Goal: Task Accomplishment & Management: Use online tool/utility

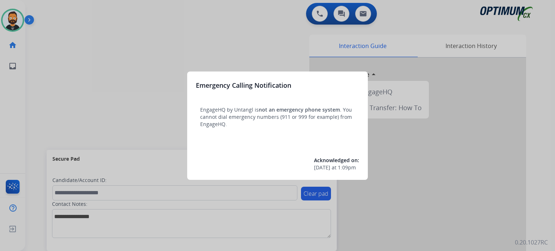
click at [154, 124] on div at bounding box center [277, 125] width 555 height 251
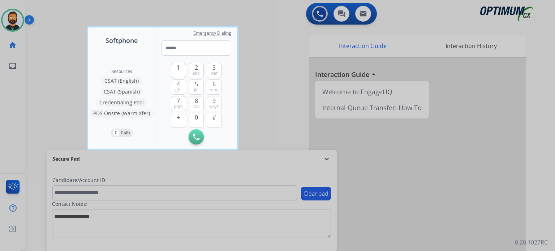
click at [153, 124] on div "Resources CSAT (English) CSAT (Spanish) Credentialing Pool PDS Onsite (Warm Xfe…" at bounding box center [121, 97] width 67 height 103
click at [262, 123] on div at bounding box center [277, 125] width 555 height 251
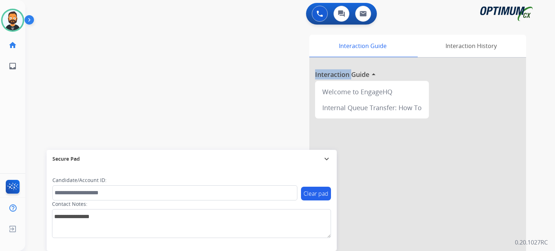
click at [262, 123] on div "Interaction Guide Interaction History Interaction Guide arrow_drop_up Welcome t…" at bounding box center [374, 181] width 304 height 293
click at [323, 157] on mat-icon "expand_more" at bounding box center [327, 159] width 9 height 9
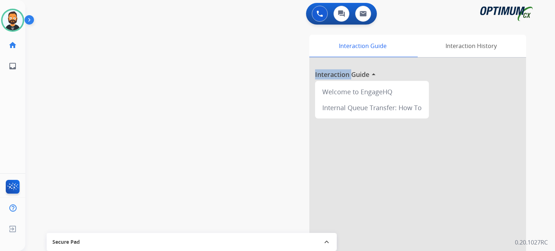
click at [33, 23] on img at bounding box center [31, 21] width 12 height 14
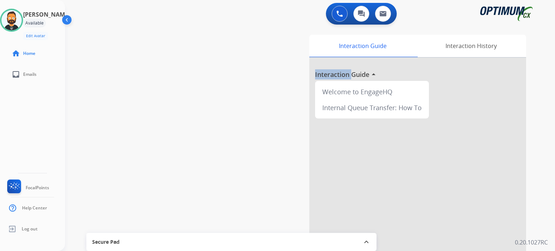
click at [176, 59] on div "swap_horiz Break voice bridge close_fullscreen Connect 3-Way Call merge_type Se…" at bounding box center [301, 177] width 473 height 302
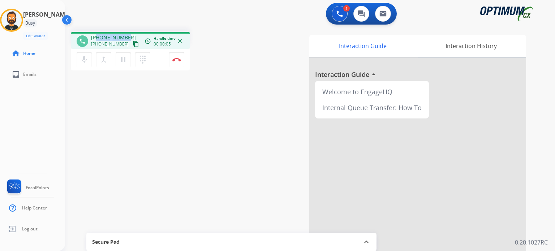
drag, startPoint x: 127, startPoint y: 35, endPoint x: 96, endPoint y: 35, distance: 31.1
click at [96, 35] on div "+15718018470 +15718018470 content_copy" at bounding box center [115, 41] width 49 height 14
copy span "5718018470"
click at [177, 61] on img at bounding box center [176, 60] width 9 height 4
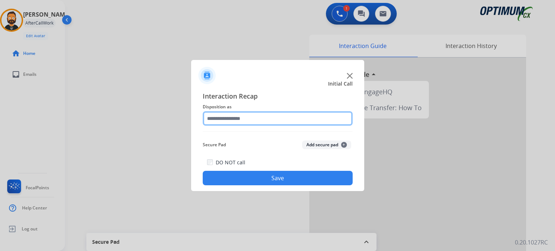
click at [252, 123] on input "text" at bounding box center [278, 118] width 150 height 14
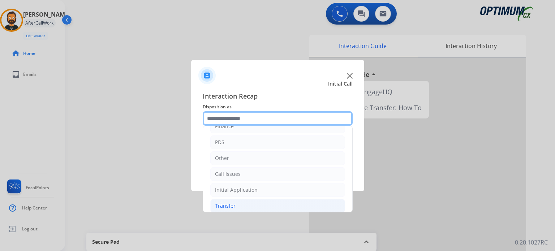
scroll to position [48, 0]
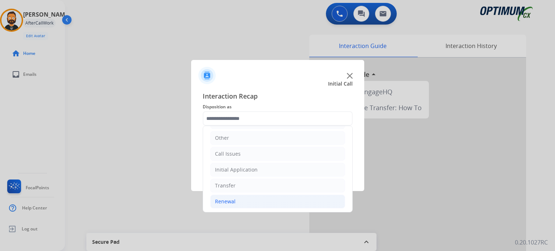
click at [252, 196] on li "Renewal" at bounding box center [277, 202] width 135 height 14
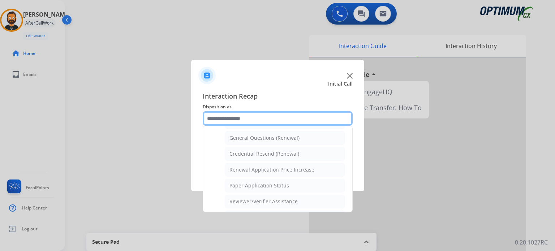
scroll to position [204, 0]
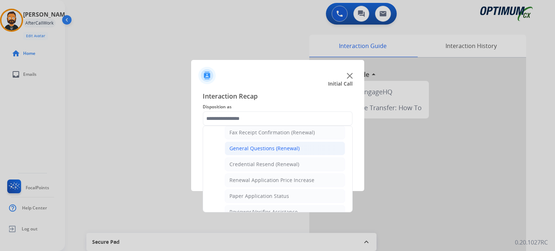
click at [256, 147] on div "General Questions (Renewal)" at bounding box center [265, 148] width 70 height 7
type input "**********"
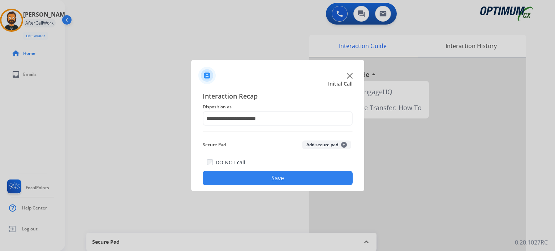
click at [253, 180] on button "Save" at bounding box center [278, 178] width 150 height 14
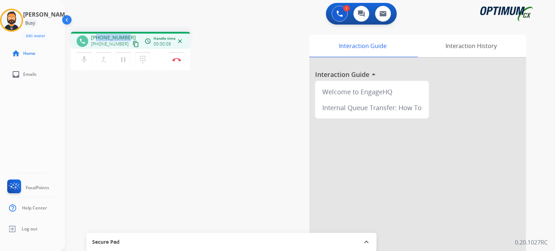
drag, startPoint x: 127, startPoint y: 38, endPoint x: 98, endPoint y: 35, distance: 29.5
click at [98, 35] on div "+14793939175 +14793939175 content_copy" at bounding box center [115, 41] width 49 height 14
copy span "4793939175"
click at [177, 58] on img at bounding box center [176, 60] width 9 height 4
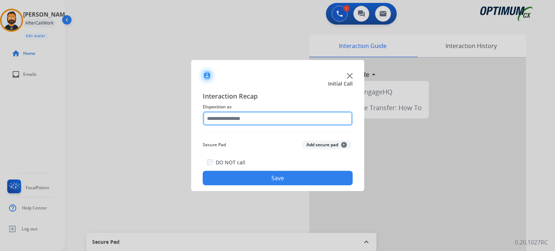
click at [247, 112] on input "text" at bounding box center [278, 118] width 150 height 14
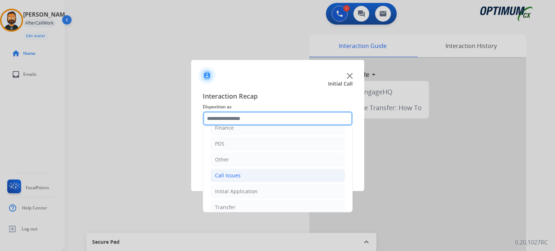
scroll to position [48, 0]
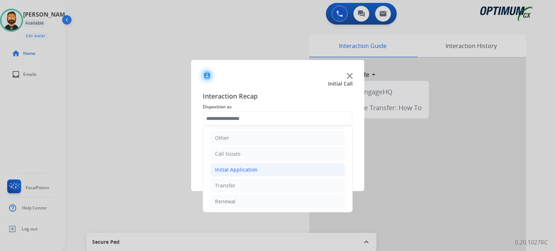
click at [251, 170] on div "Initial Application" at bounding box center [236, 169] width 43 height 7
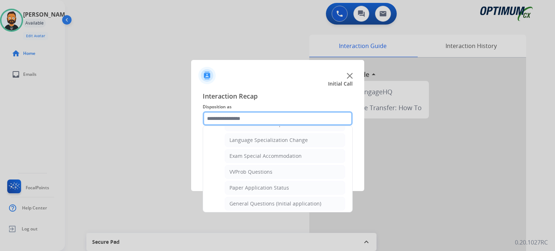
scroll to position [373, 0]
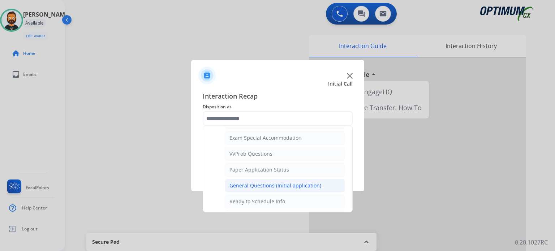
click at [251, 179] on li "General Questions (Initial application)" at bounding box center [285, 186] width 120 height 14
type input "**********"
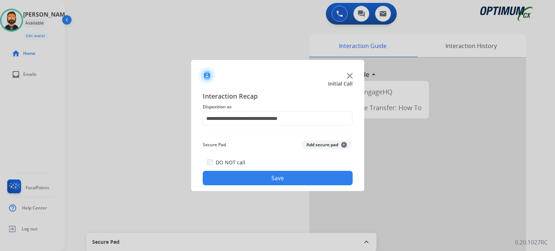
click at [250, 178] on button "Save" at bounding box center [278, 178] width 150 height 14
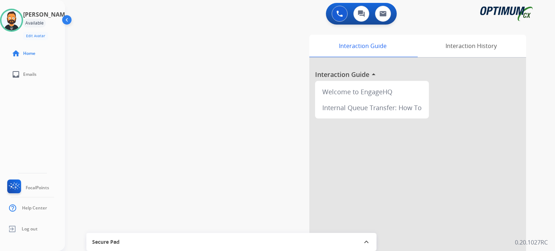
click at [135, 46] on div "swap_horiz Break voice bridge close_fullscreen Connect 3-Way Call merge_type Se…" at bounding box center [301, 177] width 473 height 302
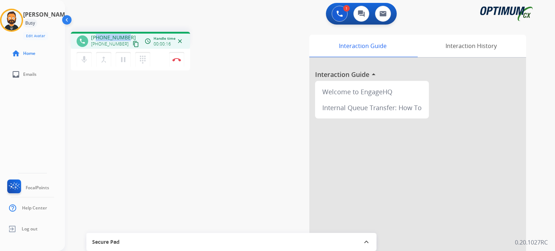
drag, startPoint x: 127, startPoint y: 37, endPoint x: 97, endPoint y: 38, distance: 29.7
click at [97, 38] on div "+18703492312 +18703492312 content_copy" at bounding box center [115, 41] width 49 height 14
copy span "8703492312"
click at [179, 63] on button "Disconnect" at bounding box center [176, 59] width 15 height 15
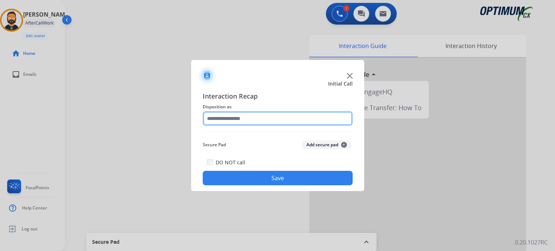
click at [239, 121] on input "text" at bounding box center [278, 118] width 150 height 14
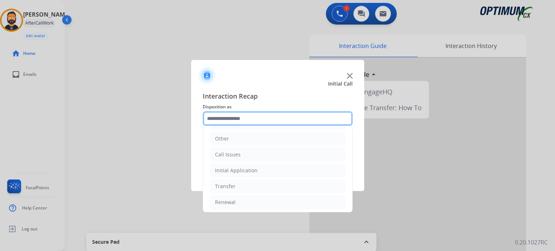
scroll to position [48, 0]
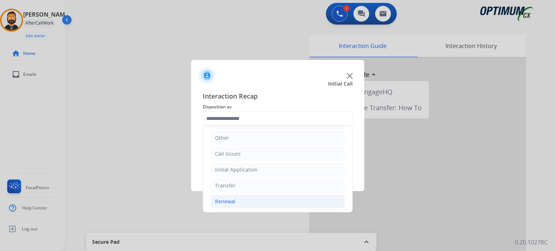
click at [242, 201] on li "Renewal" at bounding box center [277, 202] width 135 height 14
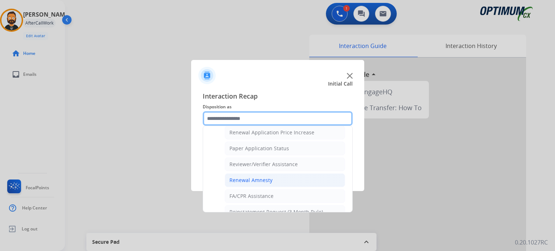
scroll to position [240, 0]
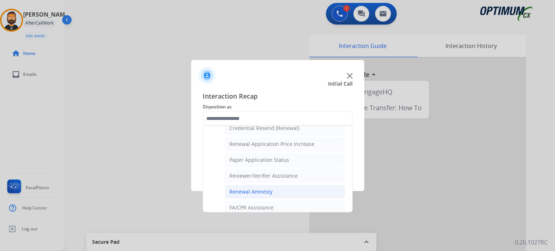
click at [262, 178] on li "Reviewer/Verifier Assistance" at bounding box center [285, 176] width 120 height 14
type input "**********"
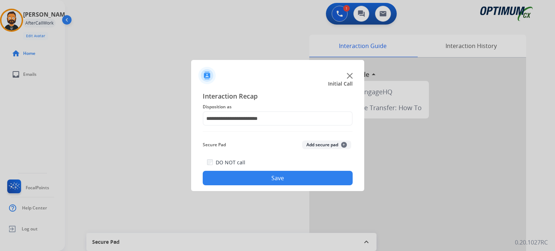
click at [262, 176] on button "Save" at bounding box center [278, 178] width 150 height 14
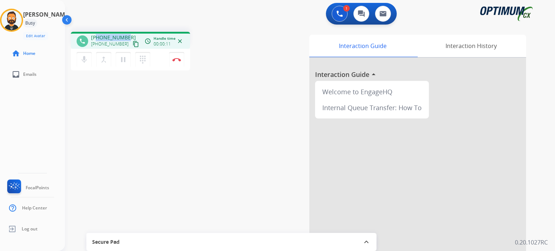
drag, startPoint x: 128, startPoint y: 37, endPoint x: 97, endPoint y: 34, distance: 31.2
click at [97, 34] on div "+15717670213 +15717670213 content_copy" at bounding box center [115, 41] width 49 height 14
copy span "5717670213"
click at [178, 60] on img at bounding box center [176, 60] width 9 height 4
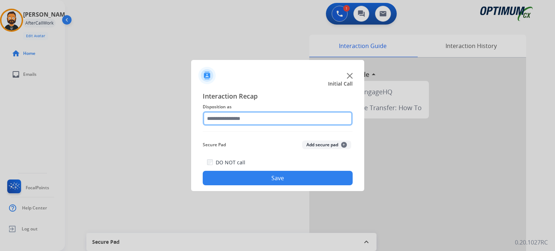
click at [243, 121] on input "text" at bounding box center [278, 118] width 150 height 14
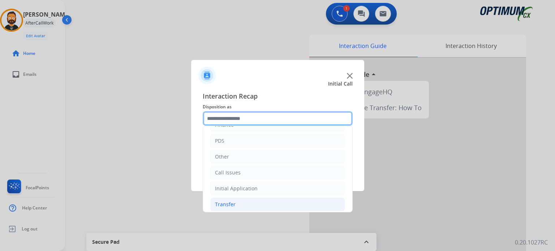
scroll to position [48, 0]
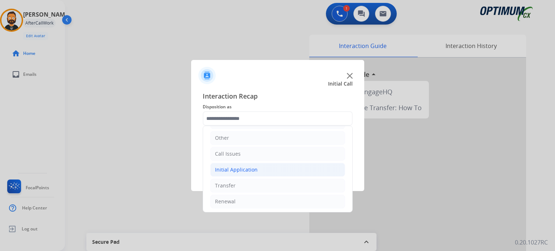
click at [252, 168] on div "Initial Application" at bounding box center [236, 169] width 43 height 7
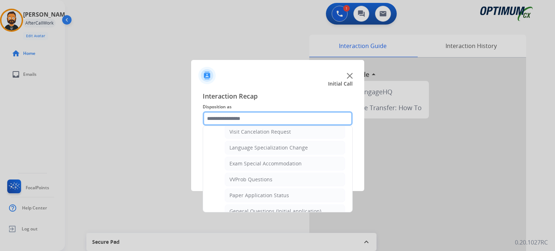
scroll to position [373, 0]
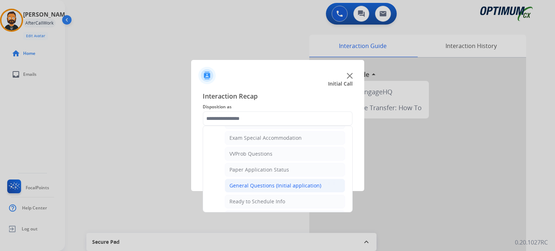
click at [258, 182] on div "General Questions (Initial application)" at bounding box center [276, 185] width 92 height 7
type input "**********"
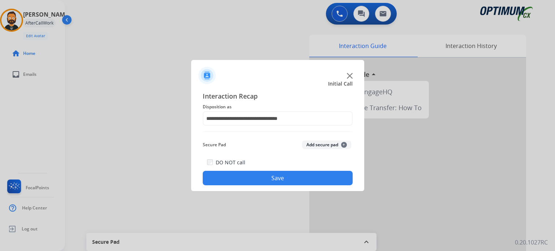
click at [257, 181] on button "Save" at bounding box center [278, 178] width 150 height 14
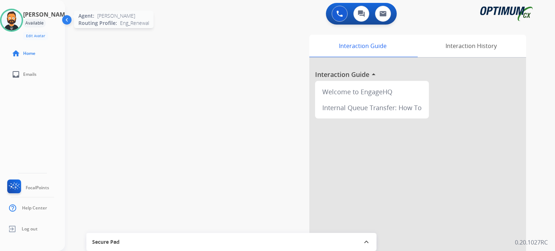
click at [13, 14] on img at bounding box center [11, 20] width 20 height 20
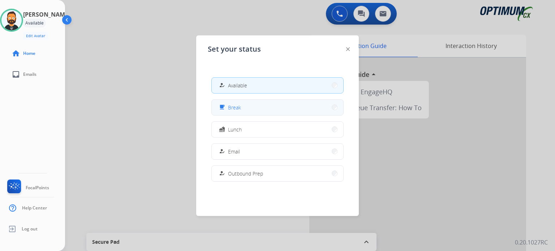
click at [251, 101] on button "free_breakfast Break" at bounding box center [278, 108] width 132 height 16
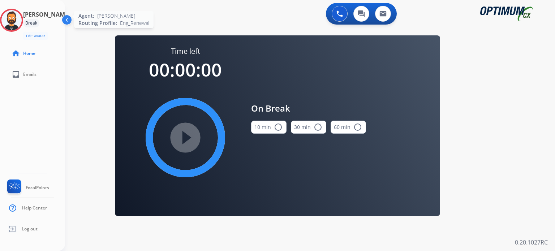
click at [17, 20] on img at bounding box center [11, 20] width 20 height 20
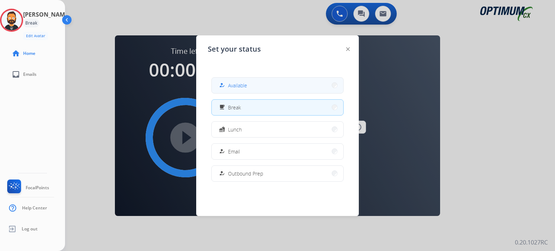
click at [256, 85] on button "how_to_reg Available" at bounding box center [278, 86] width 132 height 16
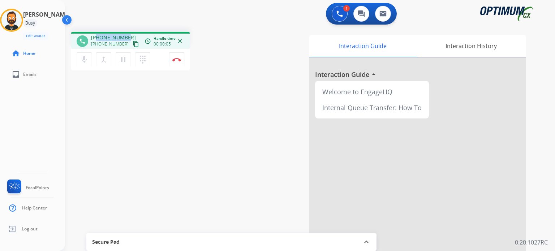
drag, startPoint x: 126, startPoint y: 36, endPoint x: 97, endPoint y: 36, distance: 28.9
click at [97, 36] on span "+16142708182" at bounding box center [113, 37] width 45 height 7
copy span "6142708182"
click at [180, 62] on button "Disconnect" at bounding box center [176, 59] width 15 height 15
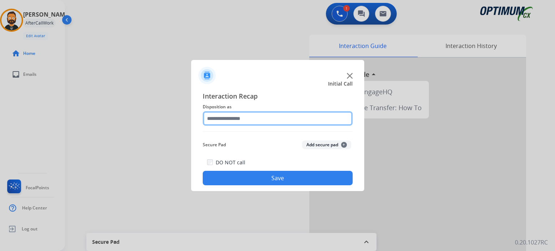
click at [227, 117] on input "text" at bounding box center [278, 118] width 150 height 14
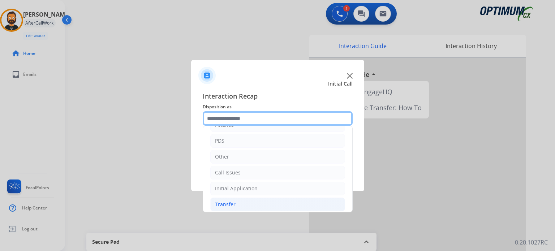
scroll to position [48, 0]
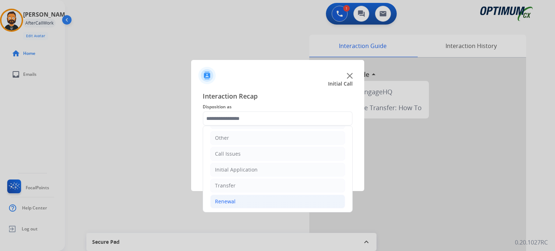
click at [243, 196] on li "Renewal" at bounding box center [277, 202] width 135 height 14
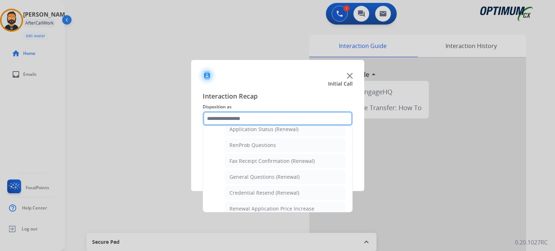
scroll to position [192, 0]
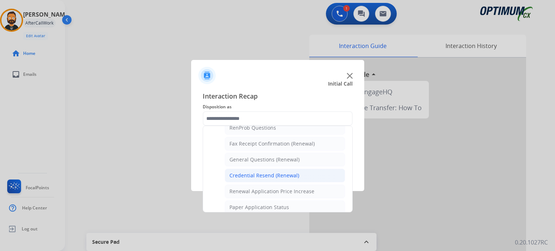
click at [256, 172] on div "Credential Resend (Renewal)" at bounding box center [265, 175] width 70 height 7
type input "**********"
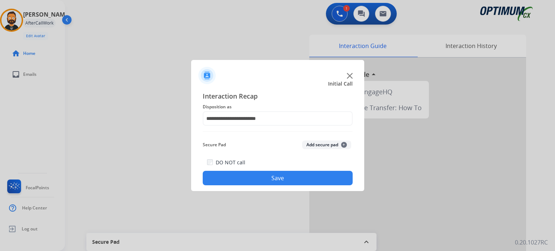
click at [253, 175] on button "Save" at bounding box center [278, 178] width 150 height 14
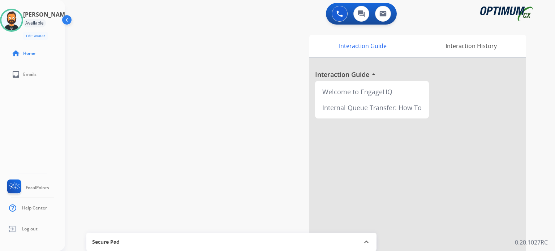
click at [191, 150] on div "swap_horiz Break voice bridge close_fullscreen Connect 3-Way Call merge_type Se…" at bounding box center [301, 177] width 473 height 302
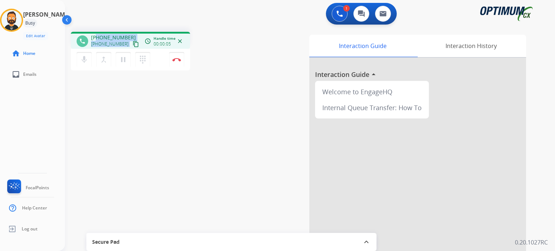
drag, startPoint x: 128, startPoint y: 38, endPoint x: 98, endPoint y: 35, distance: 30.1
click at [98, 35] on div "+14437126612 +14437126612 content_copy" at bounding box center [115, 41] width 49 height 14
click at [100, 29] on div "phone +14437126612 +14437126612 content_copy access_time Call metrics Queue 00:…" at bounding box center [301, 177] width 473 height 302
drag, startPoint x: 126, startPoint y: 36, endPoint x: 98, endPoint y: 33, distance: 28.4
click at [98, 33] on div "phone +14437126612 +14437126612 content_copy access_time Call metrics Queue 00:…" at bounding box center [130, 40] width 119 height 17
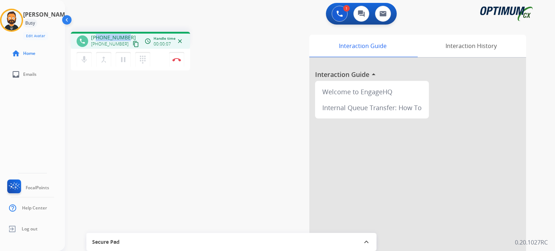
copy span "4437126612"
click at [180, 59] on img at bounding box center [176, 60] width 9 height 4
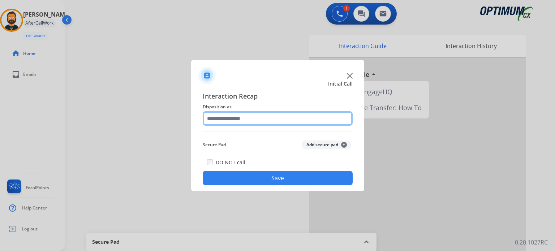
click at [240, 120] on input "text" at bounding box center [278, 118] width 150 height 14
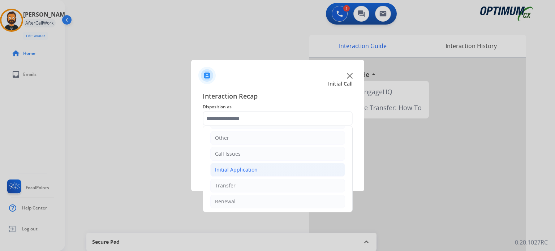
click at [257, 167] on li "Initial Application" at bounding box center [277, 170] width 135 height 14
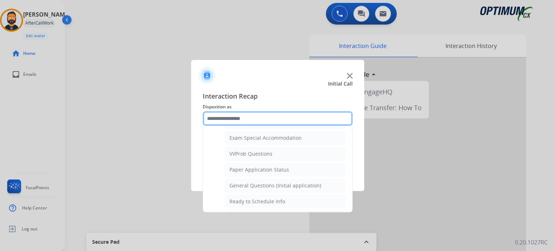
scroll to position [373, 0]
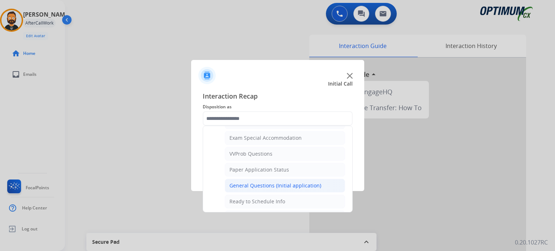
click at [265, 182] on div "General Questions (Initial application)" at bounding box center [276, 185] width 92 height 7
type input "**********"
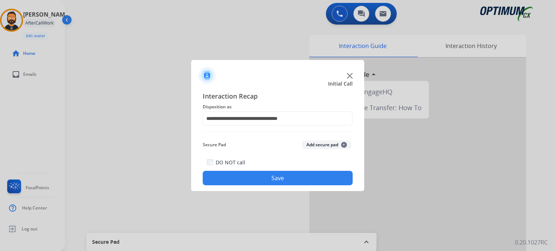
click at [265, 182] on button "Save" at bounding box center [278, 178] width 150 height 14
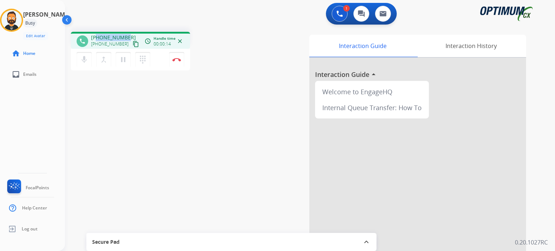
drag, startPoint x: 127, startPoint y: 36, endPoint x: 96, endPoint y: 33, distance: 30.5
click at [96, 33] on div "phone +19546732137 +19546732137 content_copy access_time Call metrics Queue 00:…" at bounding box center [130, 40] width 119 height 17
copy span "9546732137"
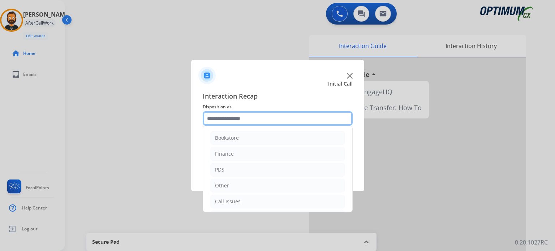
click at [249, 118] on input "text" at bounding box center [278, 118] width 150 height 14
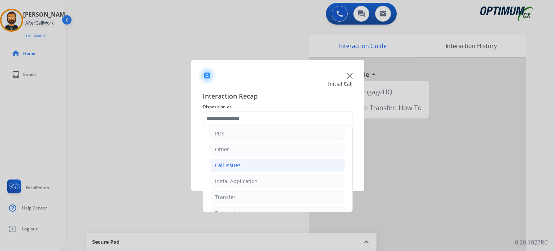
click at [239, 168] on div "Call Issues" at bounding box center [228, 165] width 26 height 7
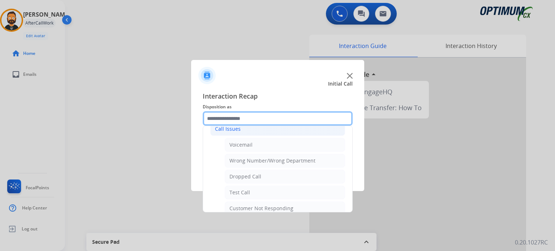
scroll to position [108, 0]
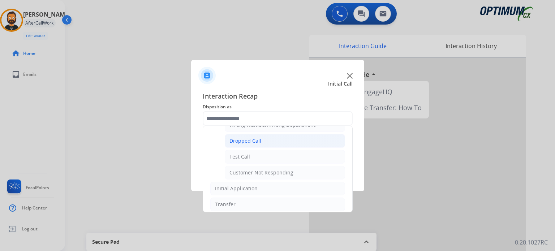
click at [245, 143] on div "Dropped Call" at bounding box center [246, 140] width 32 height 7
type input "**********"
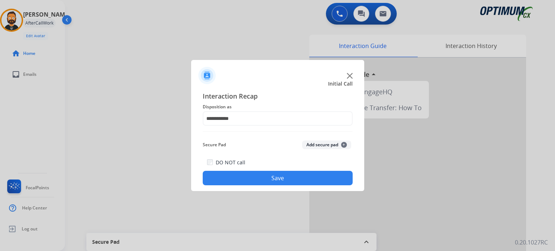
click at [251, 175] on button "Save" at bounding box center [278, 178] width 150 height 14
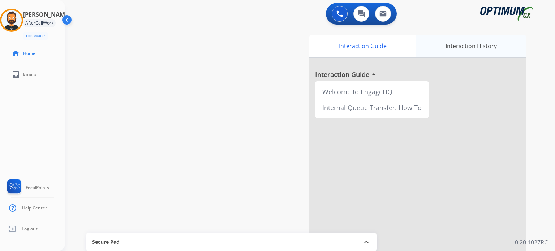
click at [455, 44] on div "Interaction History" at bounding box center [471, 46] width 110 height 22
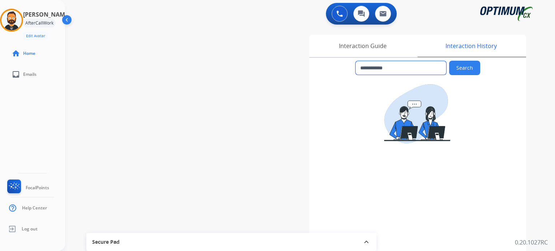
drag, startPoint x: 406, startPoint y: 70, endPoint x: 366, endPoint y: 68, distance: 39.8
click at [366, 68] on input "**********" at bounding box center [401, 68] width 91 height 14
click at [374, 43] on div "Interaction Guide" at bounding box center [363, 46] width 107 height 22
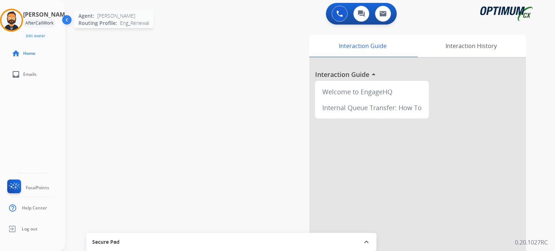
click at [22, 19] on img at bounding box center [11, 20] width 20 height 20
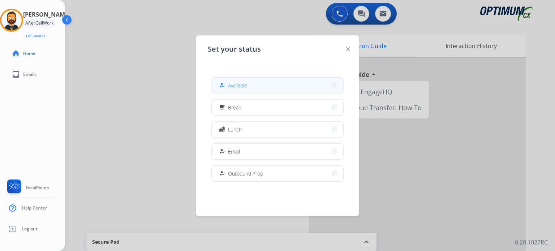
click at [247, 84] on span "Available" at bounding box center [237, 86] width 19 height 8
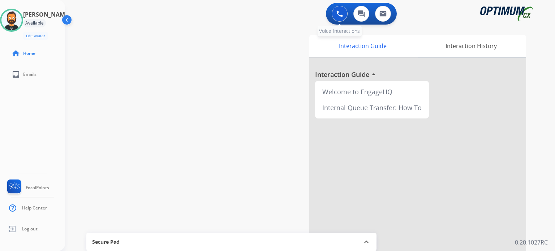
click at [346, 14] on button at bounding box center [340, 14] width 16 height 16
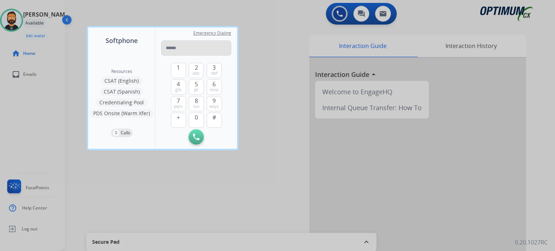
click at [205, 48] on input "tel" at bounding box center [196, 47] width 70 height 15
type input "**********"
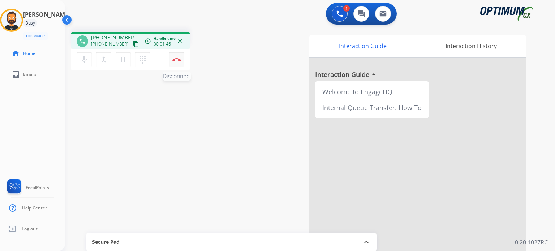
click at [182, 62] on button "Disconnect" at bounding box center [176, 59] width 15 height 15
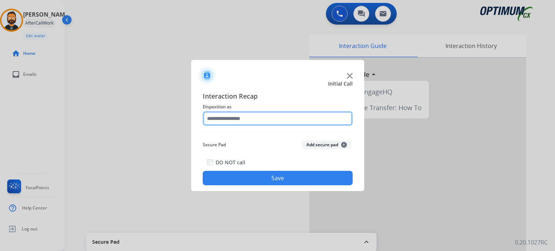
click at [259, 122] on input "text" at bounding box center [278, 118] width 150 height 14
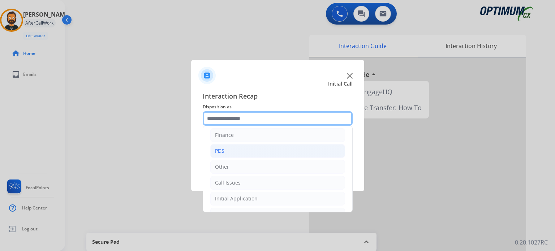
scroll to position [48, 0]
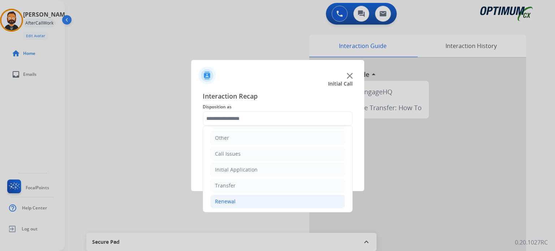
click at [242, 199] on li "Renewal" at bounding box center [277, 202] width 135 height 14
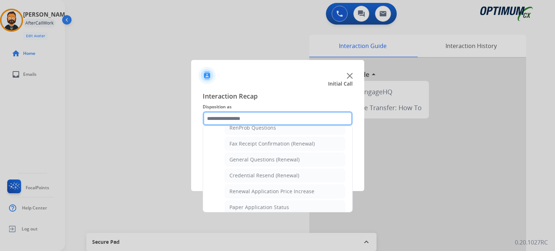
scroll to position [0, 0]
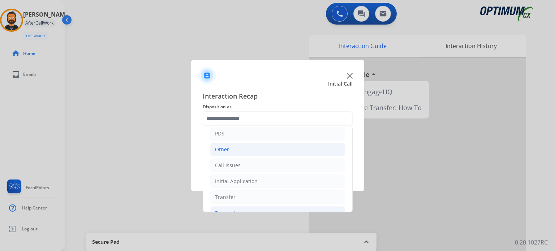
click at [244, 152] on li "Other" at bounding box center [277, 150] width 135 height 14
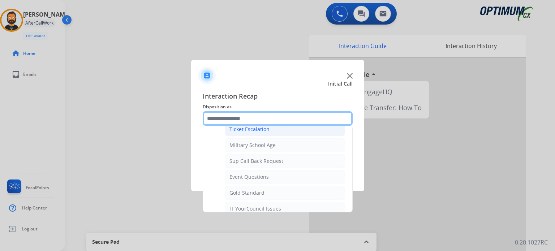
scroll to position [108, 0]
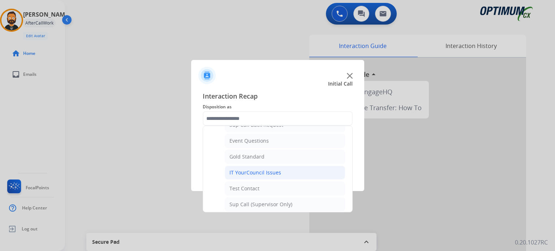
click at [246, 169] on div "IT YourCouncil Issues" at bounding box center [256, 172] width 52 height 7
type input "**********"
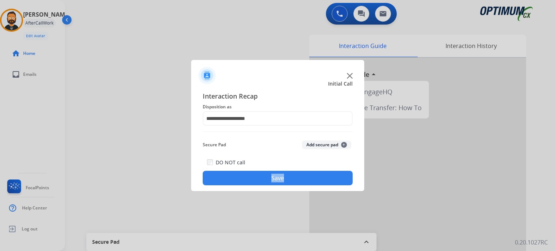
click at [245, 170] on div "DO NOT call Save" at bounding box center [278, 171] width 150 height 27
click at [242, 177] on button "Save" at bounding box center [278, 178] width 150 height 14
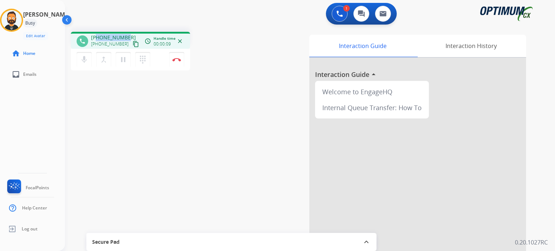
drag, startPoint x: 126, startPoint y: 36, endPoint x: 97, endPoint y: 38, distance: 29.0
click at [97, 38] on span "+19123510064" at bounding box center [113, 37] width 45 height 7
copy span "9123510064"
click at [180, 61] on img at bounding box center [176, 60] width 9 height 4
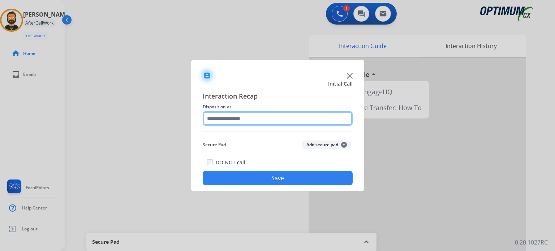
click at [231, 117] on input "text" at bounding box center [278, 118] width 150 height 14
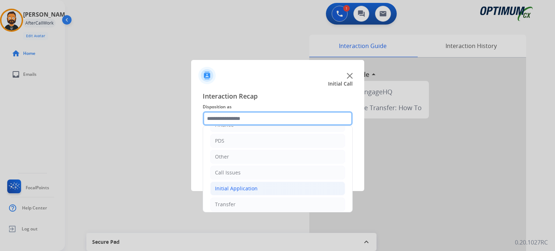
scroll to position [48, 0]
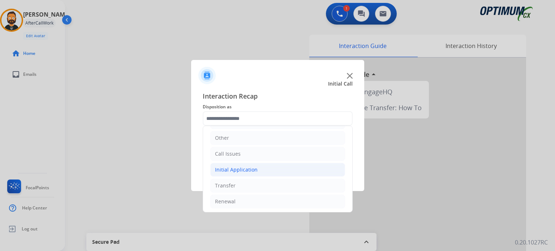
click at [244, 170] on div "Initial Application" at bounding box center [236, 169] width 43 height 7
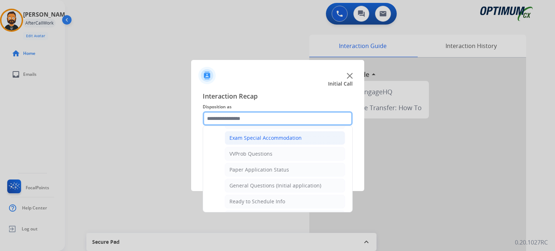
scroll to position [409, 0]
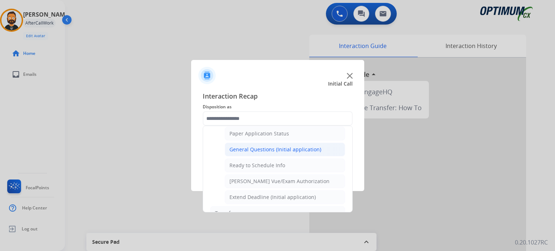
click at [260, 148] on div "General Questions (Initial application)" at bounding box center [276, 149] width 92 height 7
type input "**********"
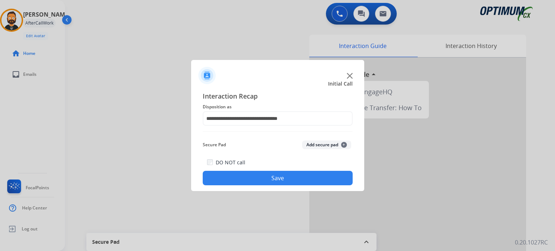
click at [266, 184] on button "Save" at bounding box center [278, 178] width 150 height 14
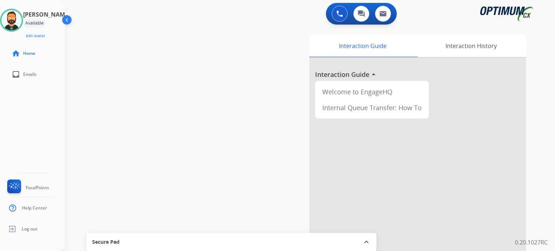
click at [187, 78] on div "swap_horiz Break voice bridge close_fullscreen Connect 3-Way Call merge_type Se…" at bounding box center [301, 177] width 473 height 302
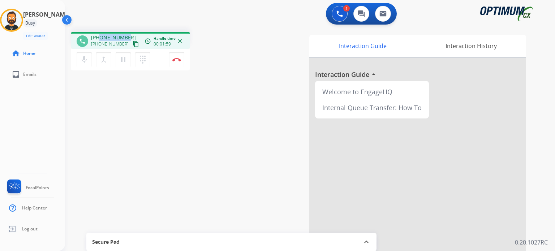
drag, startPoint x: 127, startPoint y: 35, endPoint x: 99, endPoint y: 35, distance: 27.8
click at [99, 35] on div "+17739976234 +17739976234 content_copy" at bounding box center [115, 41] width 49 height 14
click at [124, 27] on div "phone +17739976234 +17739976234 content_copy access_time Call metrics Queue 00:…" at bounding box center [301, 177] width 473 height 302
copy span "739976234"
click at [181, 62] on button "Disconnect" at bounding box center [176, 59] width 15 height 15
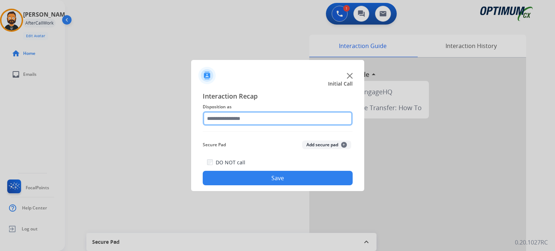
click at [250, 117] on input "text" at bounding box center [278, 118] width 150 height 14
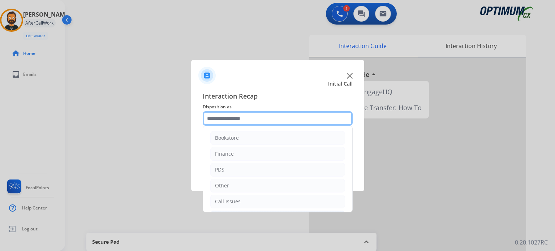
scroll to position [48, 0]
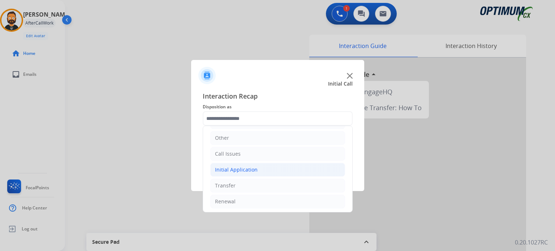
click at [240, 166] on div "Initial Application" at bounding box center [236, 169] width 43 height 7
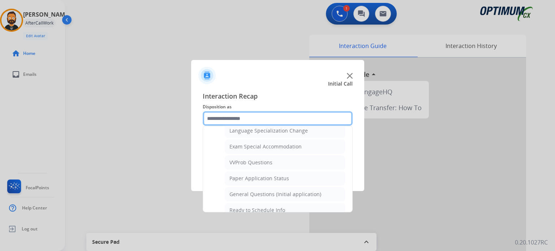
scroll to position [373, 0]
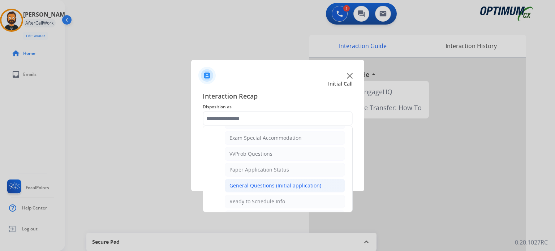
click at [263, 185] on div "General Questions (Initial application)" at bounding box center [276, 185] width 92 height 7
type input "**********"
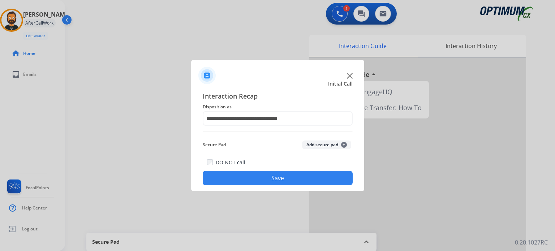
click at [260, 176] on button "Save" at bounding box center [278, 178] width 150 height 14
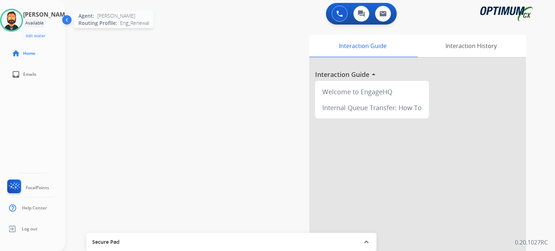
click at [15, 17] on img at bounding box center [11, 20] width 20 height 20
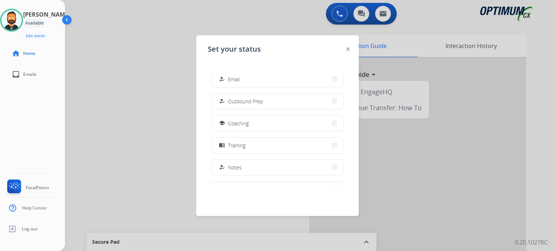
scroll to position [36, 0]
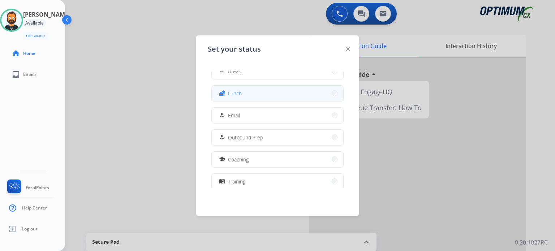
click at [248, 98] on button "fastfood Lunch" at bounding box center [278, 94] width 132 height 16
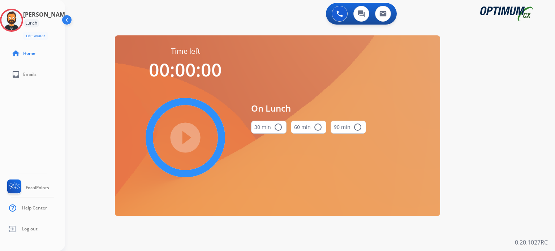
click at [266, 131] on button "30 min radio_button_unchecked" at bounding box center [268, 127] width 35 height 13
click at [184, 137] on mat-icon "play_circle_filled" at bounding box center [185, 137] width 9 height 9
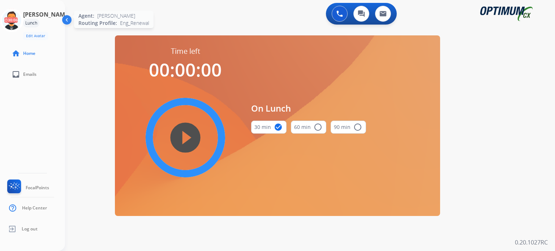
click at [18, 21] on icon at bounding box center [12, 21] width 24 height 24
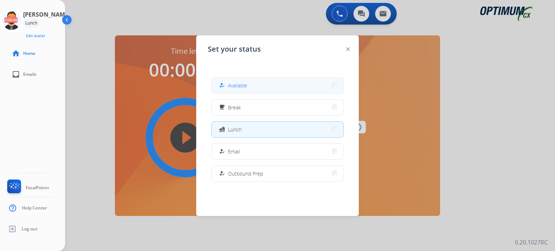
click at [261, 81] on button "how_to_reg Available" at bounding box center [278, 86] width 132 height 16
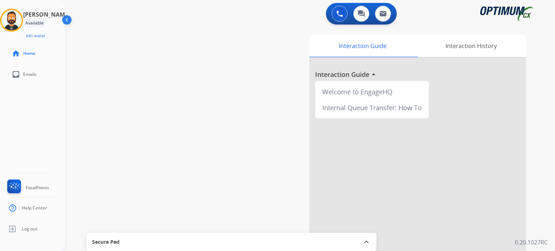
click at [450, 207] on div at bounding box center [418, 193] width 217 height 270
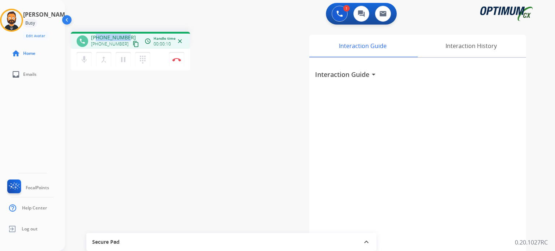
drag, startPoint x: 126, startPoint y: 34, endPoint x: 98, endPoint y: 36, distance: 27.9
click at [98, 36] on div "+14406238284 +14406238284 content_copy" at bounding box center [115, 41] width 49 height 14
copy span "4406238284"
click at [177, 61] on img at bounding box center [176, 60] width 9 height 4
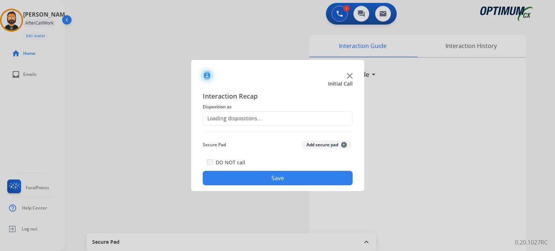
click at [268, 112] on div "Loading dispositions..." at bounding box center [278, 118] width 150 height 14
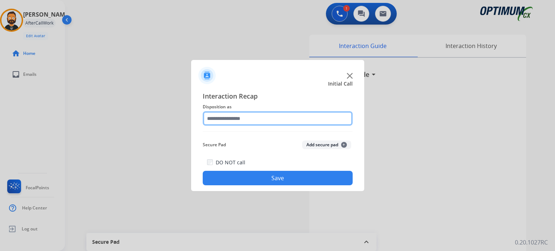
click at [273, 124] on input "text" at bounding box center [278, 118] width 150 height 14
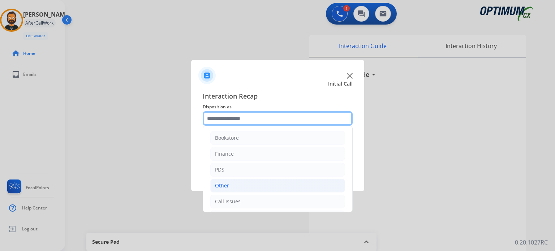
scroll to position [48, 0]
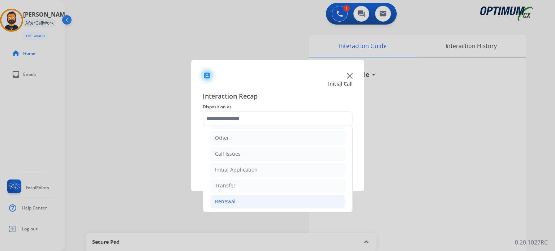
click at [233, 205] on li "Renewal" at bounding box center [277, 202] width 135 height 14
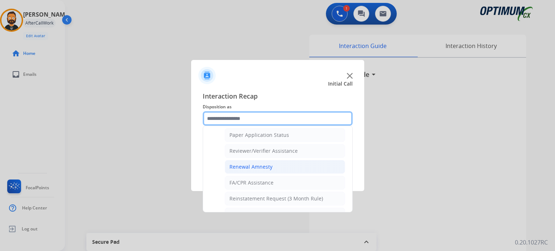
scroll to position [229, 0]
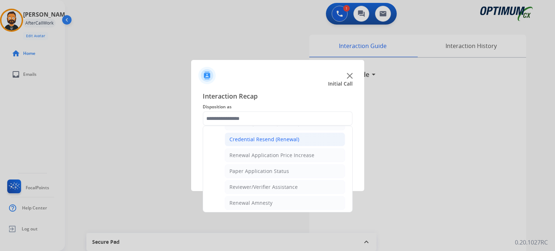
click at [263, 138] on div "Credential Resend (Renewal)" at bounding box center [265, 139] width 70 height 7
type input "**********"
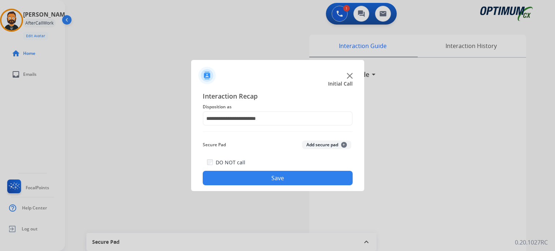
click at [259, 178] on button "Save" at bounding box center [278, 178] width 150 height 14
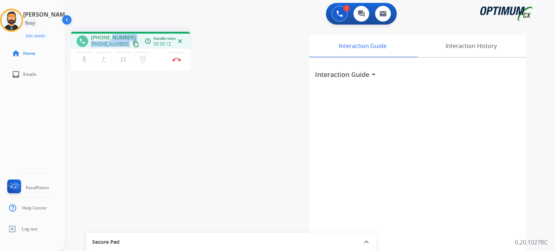
drag, startPoint x: 130, startPoint y: 37, endPoint x: 113, endPoint y: 34, distance: 17.6
click at [113, 34] on div "+16147351254 +16147351254 content_copy" at bounding box center [115, 41] width 49 height 14
click at [115, 31] on div "phone +16147351254 +16147351254 content_copy access_time Call metrics Queue 00:…" at bounding box center [301, 177] width 473 height 302
drag, startPoint x: 126, startPoint y: 36, endPoint x: 97, endPoint y: 36, distance: 29.3
click at [97, 36] on span "+16147351254" at bounding box center [113, 37] width 45 height 7
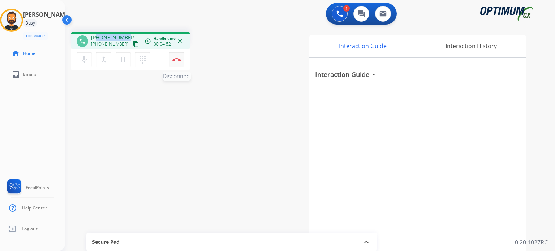
click at [178, 59] on img at bounding box center [176, 60] width 9 height 4
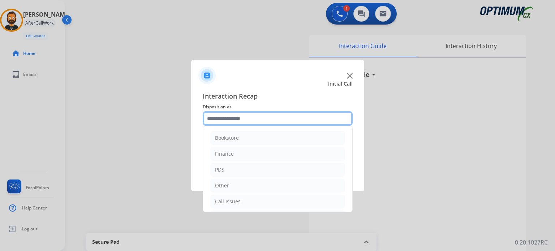
click at [236, 122] on input "text" at bounding box center [278, 118] width 150 height 14
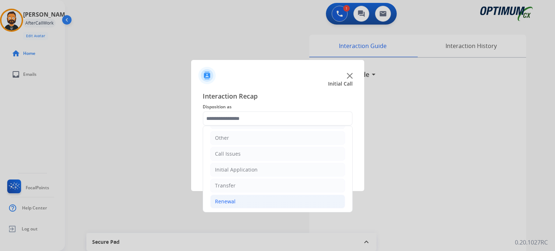
click at [254, 206] on li "Renewal" at bounding box center [277, 202] width 135 height 14
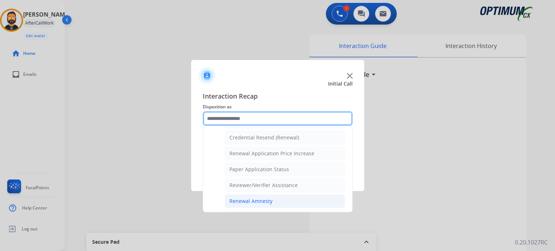
scroll to position [204, 0]
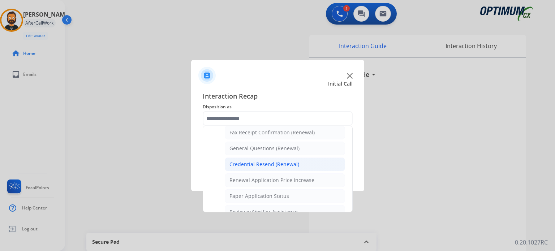
click at [247, 165] on div "Credential Resend (Renewal)" at bounding box center [265, 164] width 70 height 7
type input "**********"
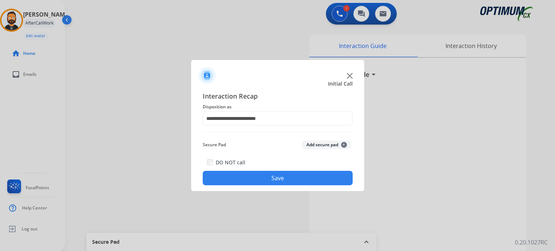
click at [248, 185] on div "DO NOT call Save" at bounding box center [278, 171] width 150 height 27
drag, startPoint x: 269, startPoint y: 171, endPoint x: 267, endPoint y: 175, distance: 4.5
click at [268, 171] on div "DO NOT call Save" at bounding box center [278, 171] width 150 height 27
click at [266, 175] on button "Save" at bounding box center [278, 178] width 150 height 14
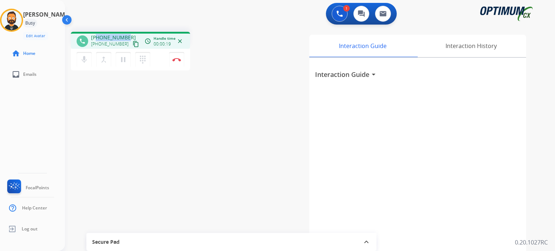
drag, startPoint x: 127, startPoint y: 37, endPoint x: 98, endPoint y: 38, distance: 29.3
click at [98, 38] on div "+19318015860 +19318015860 content_copy" at bounding box center [115, 41] width 49 height 14
click at [122, 59] on mat-icon "pause" at bounding box center [123, 59] width 9 height 9
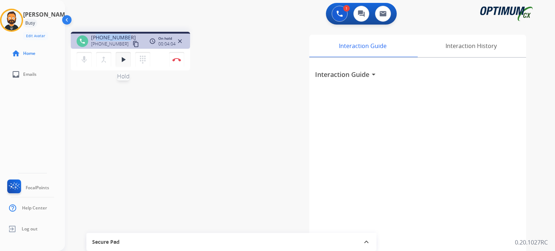
click at [124, 59] on mat-icon "play_arrow" at bounding box center [123, 59] width 9 height 9
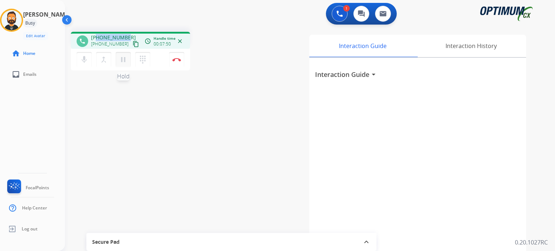
click at [126, 57] on mat-icon "pause" at bounding box center [123, 59] width 9 height 9
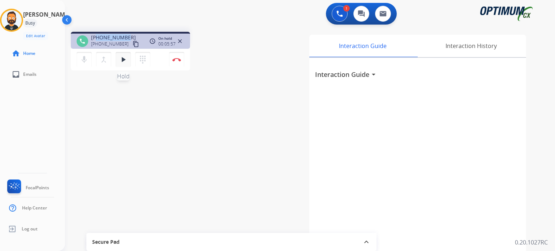
click at [123, 57] on mat-icon "play_arrow" at bounding box center [123, 59] width 9 height 9
click at [119, 59] on mat-icon "play_arrow" at bounding box center [123, 59] width 9 height 9
click at [122, 59] on mat-icon "play_arrow" at bounding box center [123, 59] width 9 height 9
click at [123, 63] on mat-icon "play_arrow" at bounding box center [123, 59] width 9 height 9
click at [124, 61] on mat-icon "play_arrow" at bounding box center [123, 59] width 9 height 9
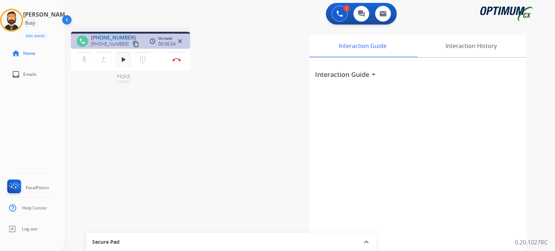
click at [126, 61] on mat-icon "play_arrow" at bounding box center [123, 59] width 9 height 9
click at [124, 60] on mat-icon "play_arrow" at bounding box center [123, 59] width 9 height 9
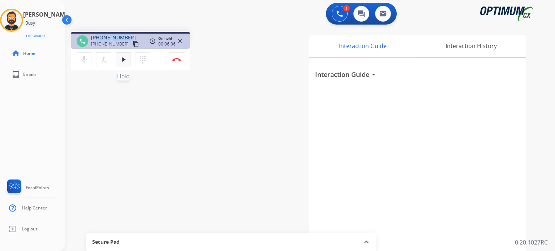
click at [124, 60] on mat-icon "play_arrow" at bounding box center [123, 59] width 9 height 9
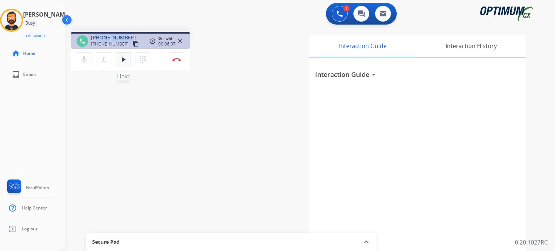
click at [124, 59] on mat-icon "play_arrow" at bounding box center [123, 59] width 9 height 9
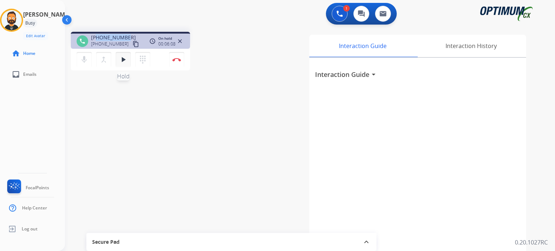
click at [124, 59] on mat-icon "play_arrow" at bounding box center [123, 59] width 9 height 9
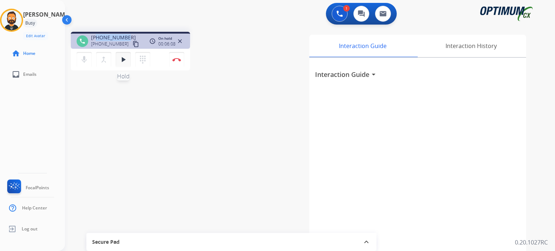
click at [124, 59] on mat-icon "play_arrow" at bounding box center [123, 59] width 9 height 9
click at [124, 59] on mat-icon "pause" at bounding box center [123, 59] width 9 height 9
click at [124, 59] on mat-icon "play_arrow" at bounding box center [123, 59] width 9 height 9
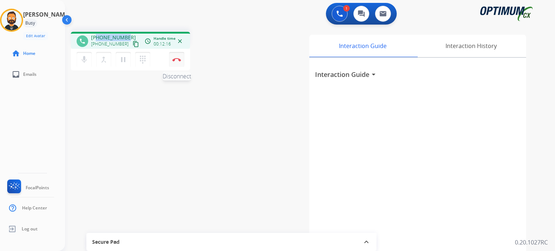
click at [178, 60] on img at bounding box center [176, 60] width 9 height 4
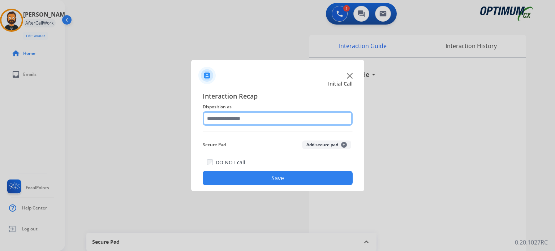
click at [242, 115] on input "text" at bounding box center [278, 118] width 150 height 14
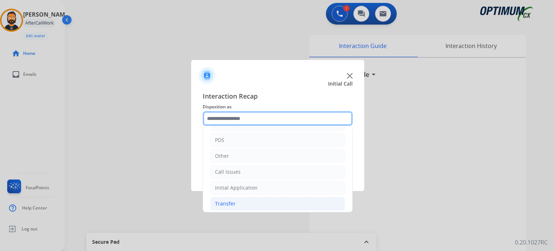
scroll to position [48, 0]
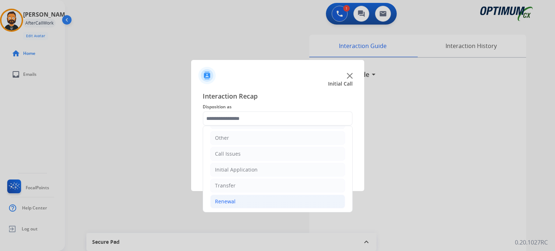
click at [252, 201] on li "Renewal" at bounding box center [277, 202] width 135 height 14
click at [238, 141] on li "Other" at bounding box center [277, 138] width 135 height 14
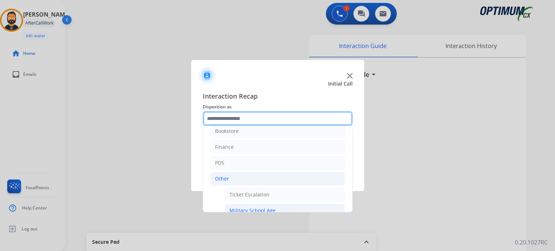
scroll to position [0, 0]
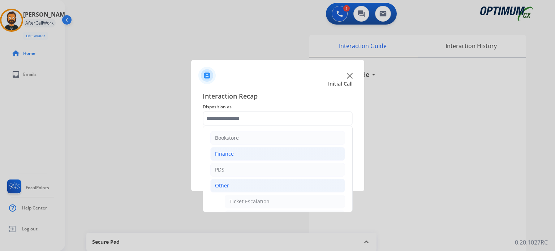
click at [247, 155] on li "Finance" at bounding box center [277, 154] width 135 height 14
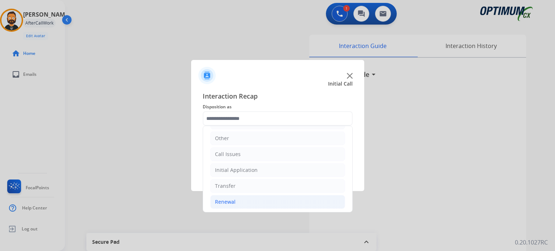
click at [244, 201] on li "Renewal" at bounding box center [277, 202] width 135 height 14
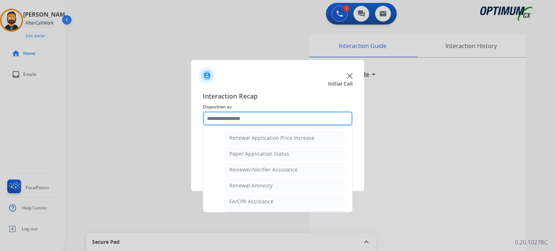
scroll to position [204, 0]
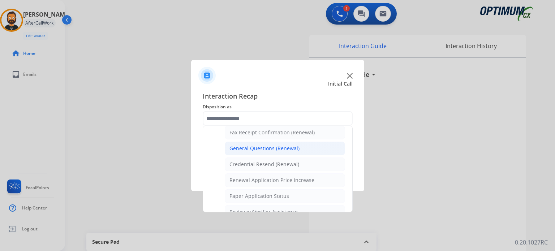
click at [249, 149] on div "General Questions (Renewal)" at bounding box center [265, 148] width 70 height 7
type input "**********"
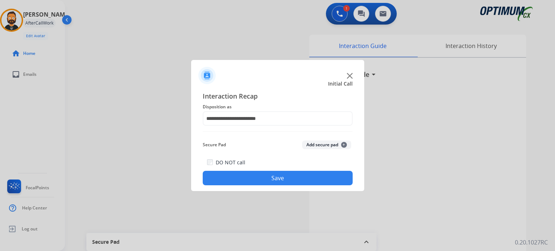
click at [246, 179] on button "Save" at bounding box center [278, 178] width 150 height 14
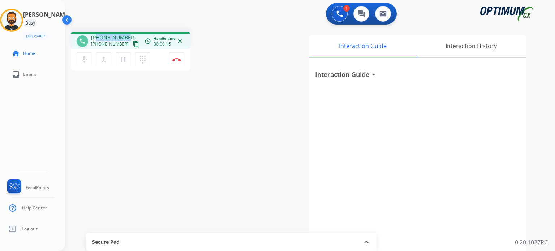
drag, startPoint x: 128, startPoint y: 37, endPoint x: 98, endPoint y: 37, distance: 30.4
click at [98, 37] on div "+12403001120 +12403001120 content_copy" at bounding box center [115, 41] width 49 height 14
click at [178, 58] on img at bounding box center [176, 60] width 9 height 4
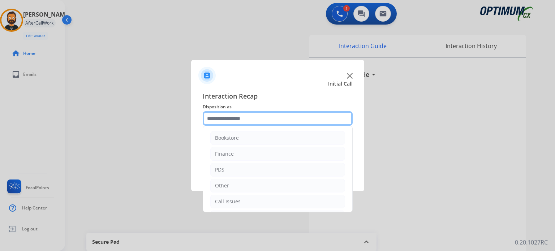
drag, startPoint x: 280, startPoint y: 117, endPoint x: 280, endPoint y: 129, distance: 11.9
click at [280, 116] on input "text" at bounding box center [278, 118] width 150 height 14
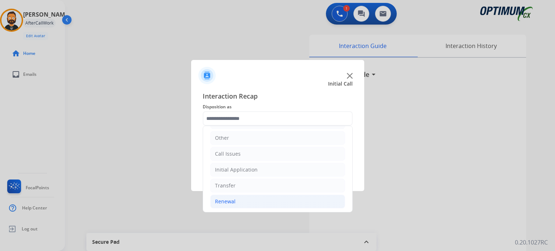
click at [244, 199] on li "Renewal" at bounding box center [277, 202] width 135 height 14
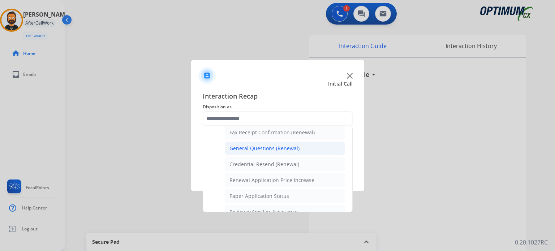
click at [240, 149] on div "General Questions (Renewal)" at bounding box center [265, 148] width 70 height 7
type input "**********"
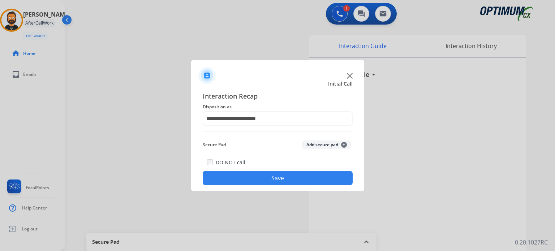
click at [247, 178] on button "Save" at bounding box center [278, 178] width 150 height 14
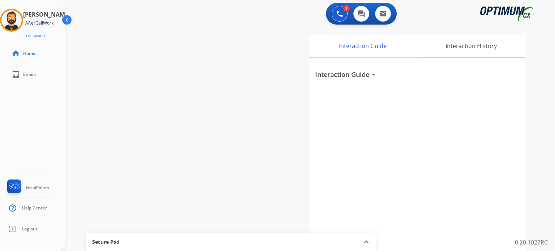
click at [139, 27] on div "swap_horiz Break voice bridge close_fullscreen Connect 3-Way Call merge_type Se…" at bounding box center [301, 177] width 473 height 302
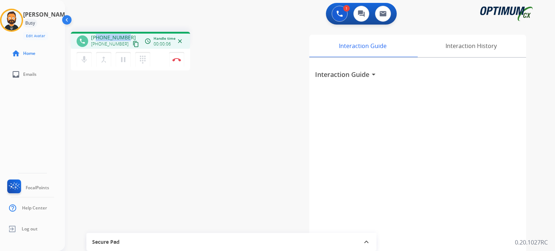
drag, startPoint x: 128, startPoint y: 37, endPoint x: 97, endPoint y: 35, distance: 31.2
click at [97, 35] on div "+14076642073 +14076642073 content_copy" at bounding box center [115, 41] width 49 height 14
click at [176, 63] on button "Disconnect" at bounding box center [176, 59] width 15 height 15
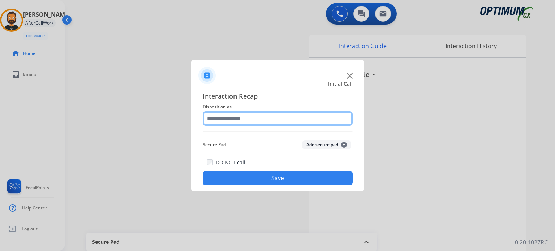
click at [253, 120] on input "text" at bounding box center [278, 118] width 150 height 14
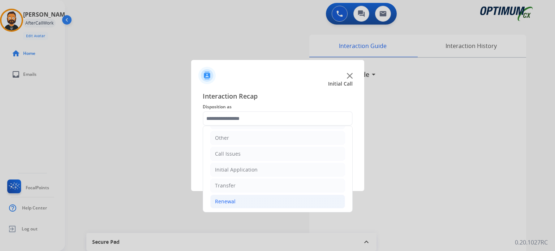
click at [248, 201] on li "Renewal" at bounding box center [277, 202] width 135 height 14
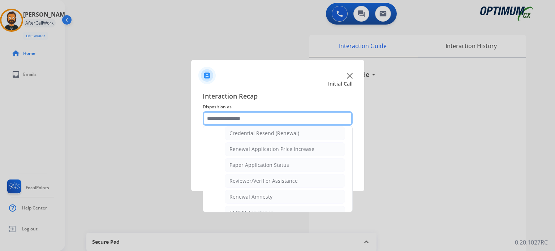
scroll to position [276, 0]
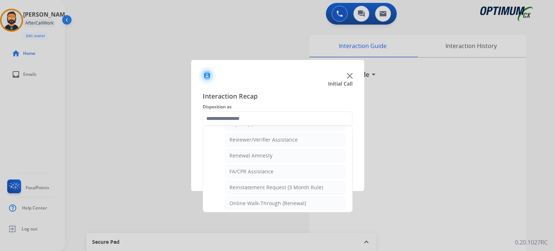
click at [246, 138] on div "Reviewer/Verifier Assistance" at bounding box center [264, 139] width 68 height 7
type input "**********"
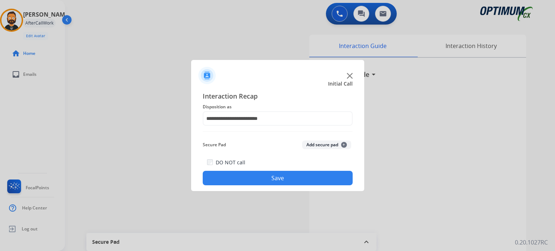
click at [252, 183] on button "Save" at bounding box center [278, 178] width 150 height 14
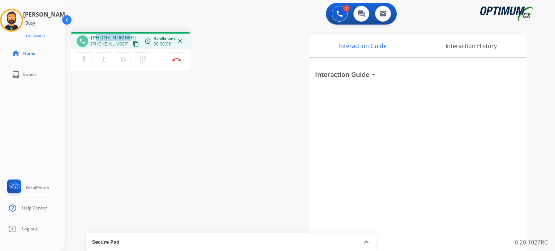
drag, startPoint x: 127, startPoint y: 37, endPoint x: 98, endPoint y: 33, distance: 28.8
click at [98, 33] on div "phone +12108378321 +12108378321 content_copy access_time Call metrics Queue 00:…" at bounding box center [130, 40] width 119 height 17
click at [175, 58] on img at bounding box center [176, 60] width 9 height 4
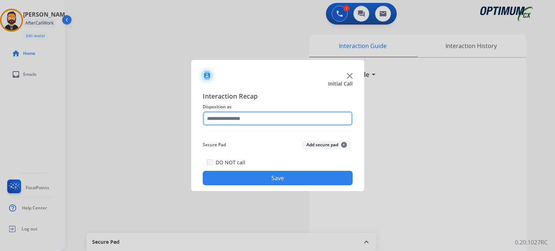
click at [232, 113] on input "text" at bounding box center [278, 118] width 150 height 14
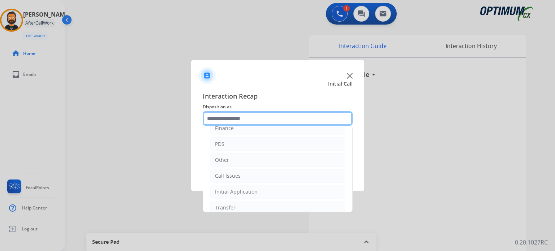
scroll to position [48, 0]
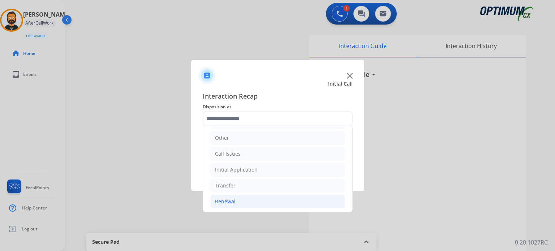
click at [253, 206] on li "Renewal" at bounding box center [277, 202] width 135 height 14
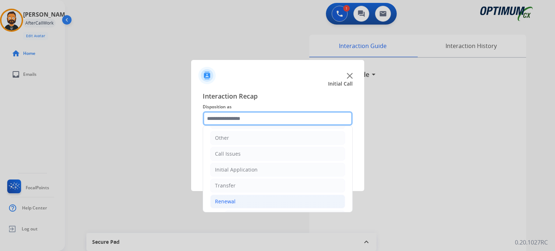
scroll to position [276, 0]
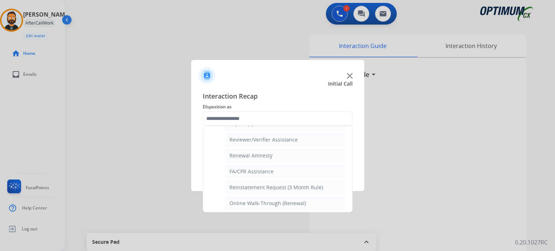
drag, startPoint x: 260, startPoint y: 141, endPoint x: 270, endPoint y: 169, distance: 29.8
click at [261, 141] on div "Reviewer/Verifier Assistance" at bounding box center [264, 139] width 68 height 7
type input "**********"
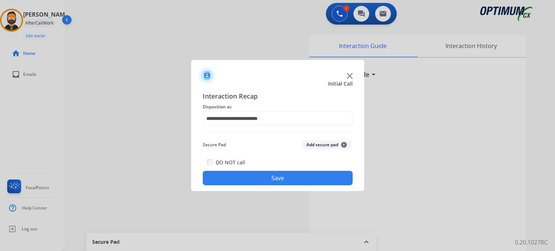
click at [268, 178] on button "Save" at bounding box center [278, 178] width 150 height 14
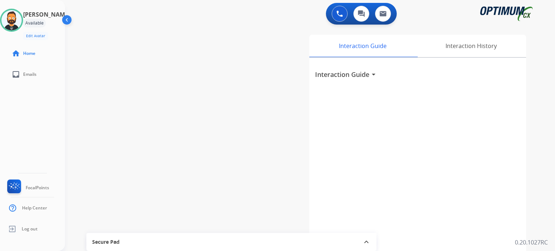
click at [184, 69] on div "swap_horiz Break voice bridge close_fullscreen Connect 3-Way Call merge_type Se…" at bounding box center [301, 177] width 473 height 302
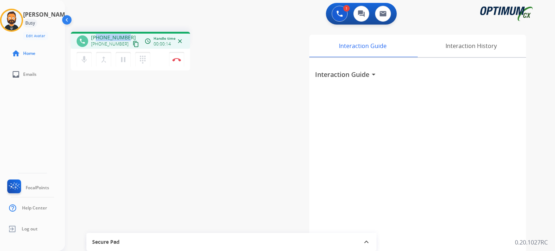
drag, startPoint x: 127, startPoint y: 38, endPoint x: 96, endPoint y: 34, distance: 31.4
click at [96, 34] on div "+12078378773 +12078378773 content_copy" at bounding box center [115, 41] width 49 height 14
click at [126, 59] on mat-icon "pause" at bounding box center [123, 59] width 9 height 9
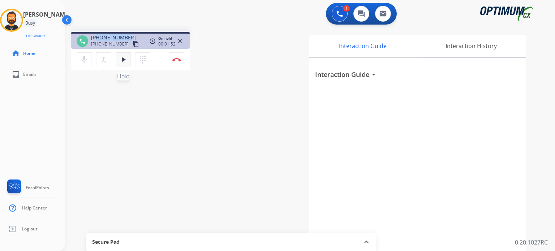
click at [124, 59] on mat-icon "play_arrow" at bounding box center [123, 59] width 9 height 9
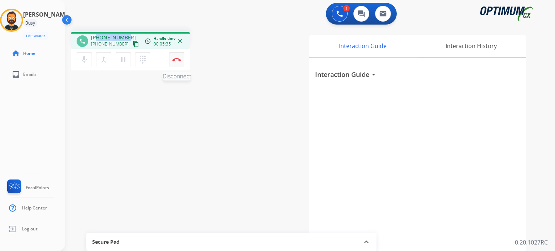
click at [180, 63] on button "Disconnect" at bounding box center [176, 59] width 15 height 15
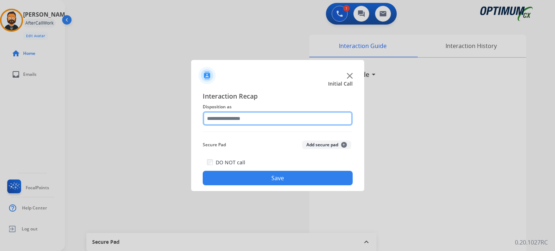
click at [295, 115] on input "text" at bounding box center [278, 118] width 150 height 14
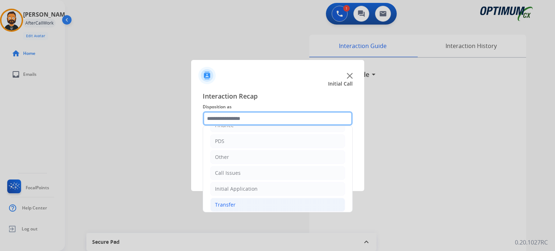
scroll to position [48, 0]
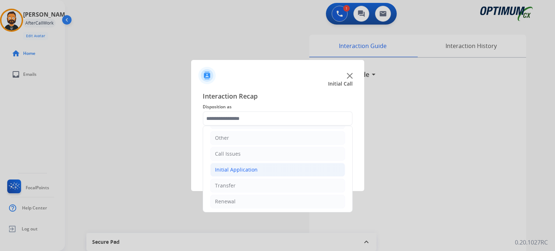
click at [244, 174] on li "Initial Application" at bounding box center [277, 170] width 135 height 14
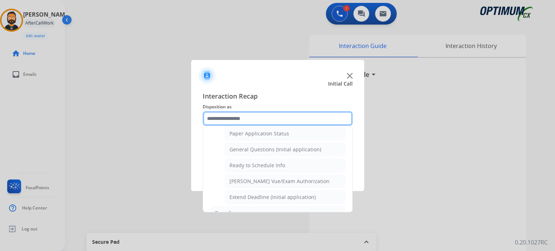
scroll to position [373, 0]
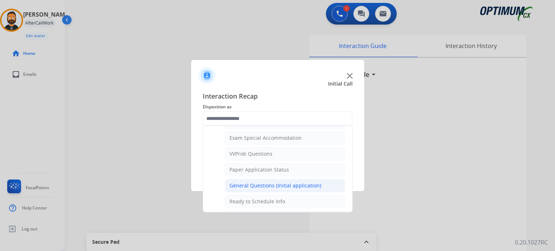
click at [283, 182] on div "General Questions (Initial application)" at bounding box center [276, 185] width 92 height 7
type input "**********"
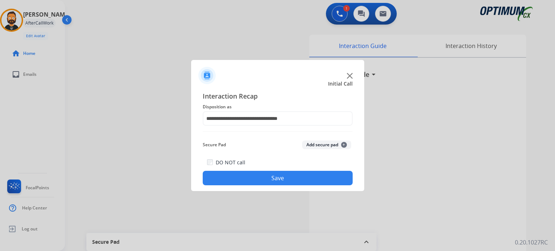
click at [282, 181] on button "Save" at bounding box center [278, 178] width 150 height 14
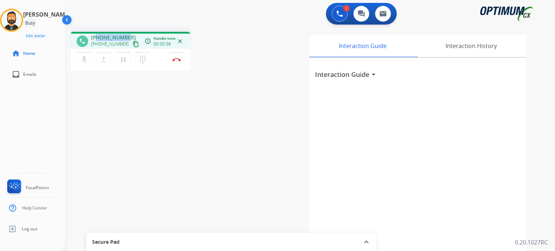
drag, startPoint x: 127, startPoint y: 37, endPoint x: 98, endPoint y: 37, distance: 29.3
click at [98, 37] on div "+18065981220 +18065981220 content_copy" at bounding box center [115, 41] width 49 height 14
click at [225, 26] on div "1 Voice Interactions 0 Chat Interactions 0 Email Interactions" at bounding box center [306, 14] width 464 height 23
click at [178, 60] on img at bounding box center [176, 60] width 9 height 4
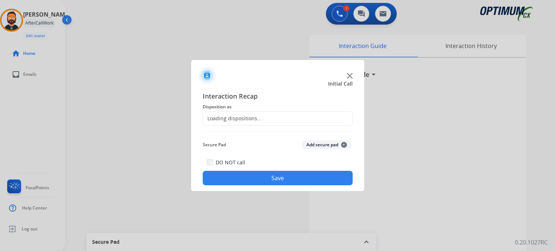
click at [239, 118] on div "Loading dispositions..." at bounding box center [232, 118] width 59 height 7
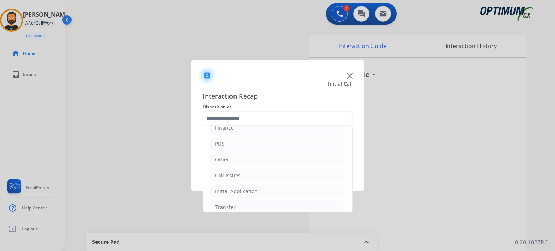
scroll to position [48, 0]
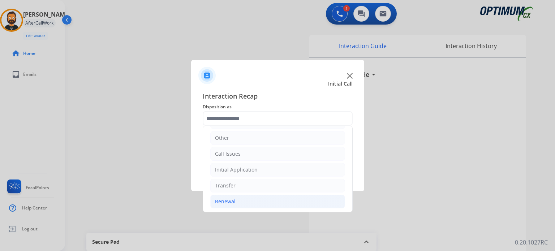
click at [245, 203] on li "Renewal" at bounding box center [277, 202] width 135 height 14
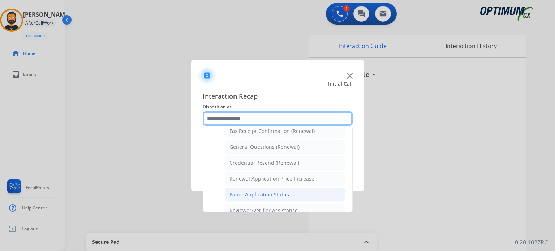
scroll to position [192, 0]
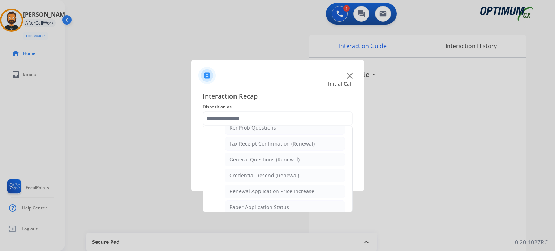
click at [253, 159] on div "General Questions (Renewal)" at bounding box center [265, 159] width 70 height 7
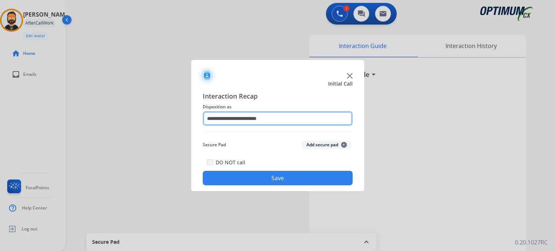
drag, startPoint x: 252, startPoint y: 118, endPoint x: 260, endPoint y: 124, distance: 10.4
click at [253, 118] on input "**********" at bounding box center [278, 118] width 150 height 14
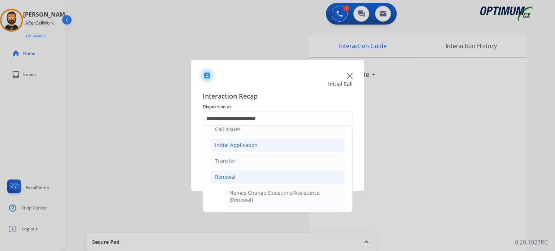
click at [253, 146] on div "Initial Application" at bounding box center [236, 145] width 43 height 7
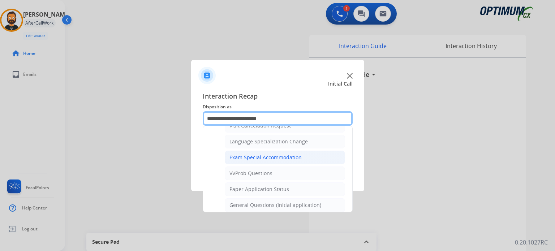
scroll to position [362, 0]
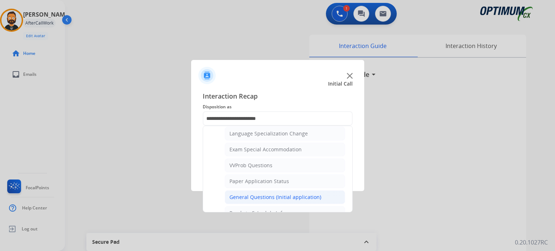
click at [260, 194] on div "General Questions (Initial application)" at bounding box center [276, 197] width 92 height 7
type input "**********"
click at [257, 191] on div at bounding box center [277, 125] width 555 height 251
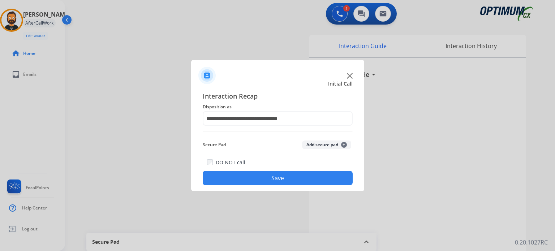
click at [256, 181] on button "Save" at bounding box center [278, 178] width 150 height 14
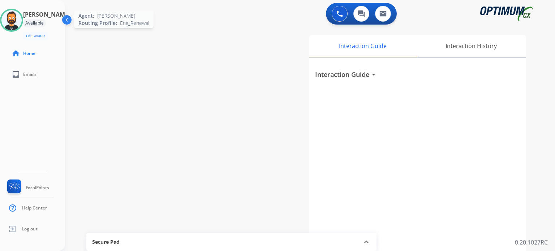
click at [17, 18] on img at bounding box center [11, 20] width 20 height 20
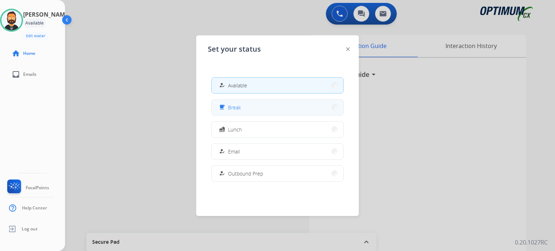
click at [244, 105] on button "free_breakfast Break" at bounding box center [278, 108] width 132 height 16
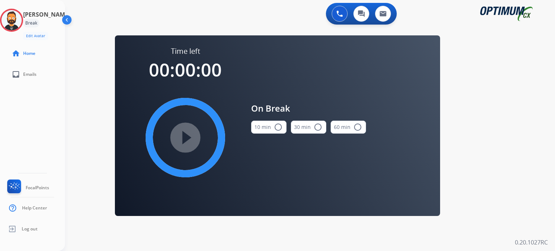
click at [255, 123] on button "10 min radio_button_unchecked" at bounding box center [268, 127] width 35 height 13
click at [187, 133] on mat-icon "play_circle_filled" at bounding box center [185, 137] width 9 height 9
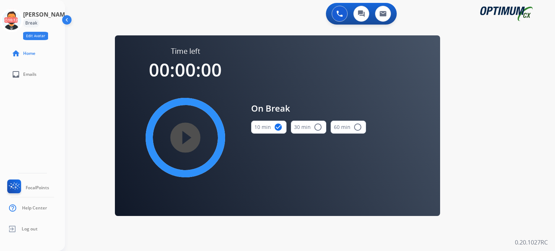
drag, startPoint x: 17, startPoint y: 24, endPoint x: 55, endPoint y: 34, distance: 39.7
click at [17, 24] on icon at bounding box center [12, 21] width 24 height 24
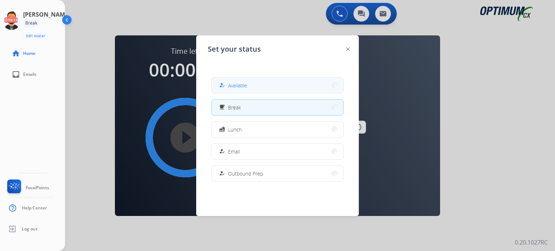
drag, startPoint x: 231, startPoint y: 85, endPoint x: 221, endPoint y: 75, distance: 13.6
click at [231, 85] on span "Available" at bounding box center [237, 86] width 19 height 8
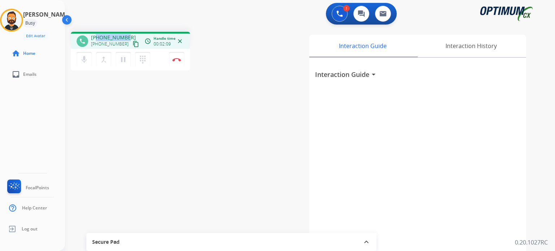
drag, startPoint x: 126, startPoint y: 36, endPoint x: 97, endPoint y: 37, distance: 29.7
click at [97, 37] on div "+15862246096 +15862246096 content_copy" at bounding box center [115, 41] width 49 height 14
click at [178, 60] on img at bounding box center [176, 60] width 9 height 4
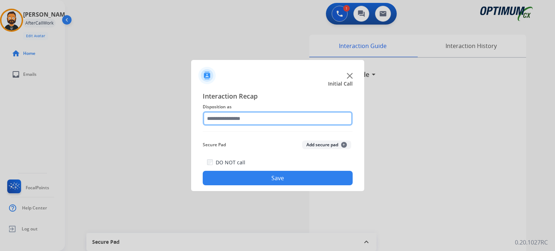
click at [247, 121] on input "text" at bounding box center [278, 118] width 150 height 14
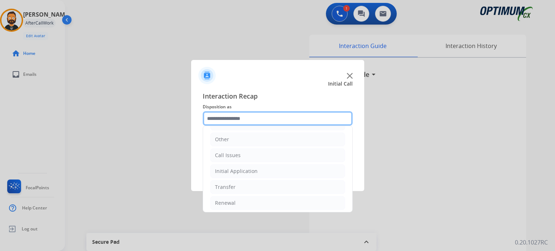
scroll to position [48, 0]
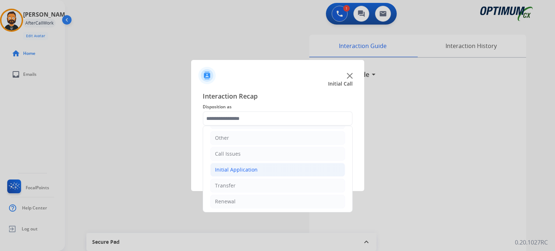
click at [240, 170] on div "Initial Application" at bounding box center [236, 169] width 43 height 7
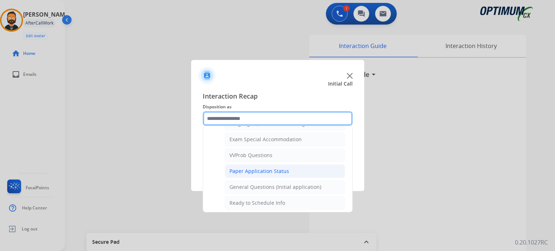
scroll to position [373, 0]
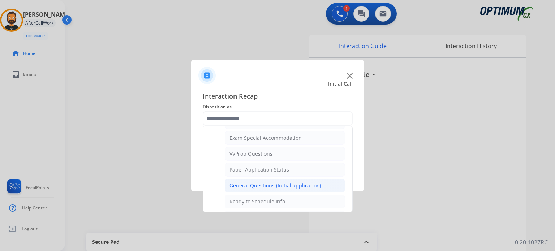
click at [256, 182] on div "General Questions (Initial application)" at bounding box center [276, 185] width 92 height 7
type input "**********"
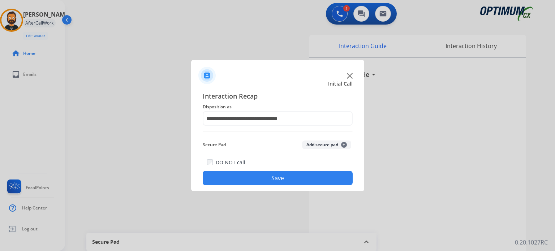
click at [255, 182] on button "Save" at bounding box center [278, 178] width 150 height 14
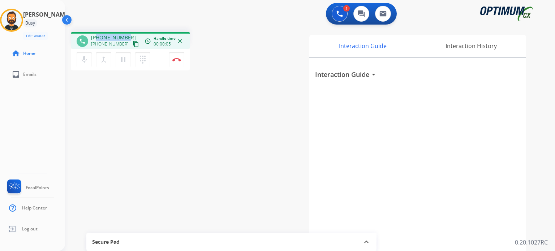
drag, startPoint x: 126, startPoint y: 38, endPoint x: 97, endPoint y: 35, distance: 28.8
click at [97, 35] on span "+16623256414" at bounding box center [113, 37] width 45 height 7
click at [176, 61] on img at bounding box center [176, 60] width 9 height 4
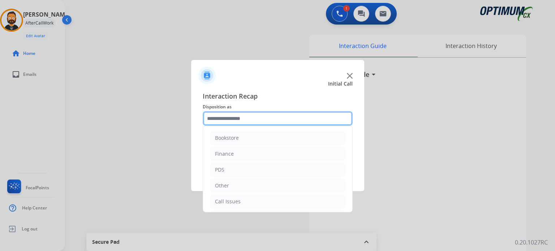
click at [238, 117] on input "text" at bounding box center [278, 118] width 150 height 14
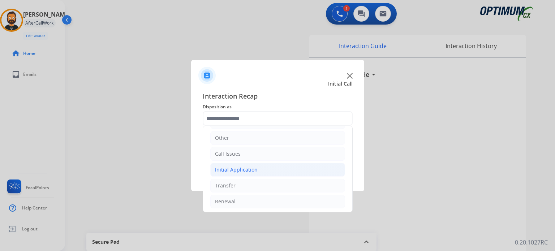
click at [246, 166] on div "Initial Application" at bounding box center [236, 169] width 43 height 7
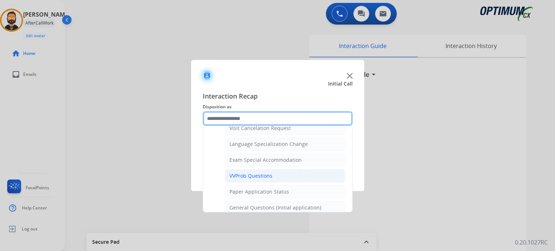
scroll to position [373, 0]
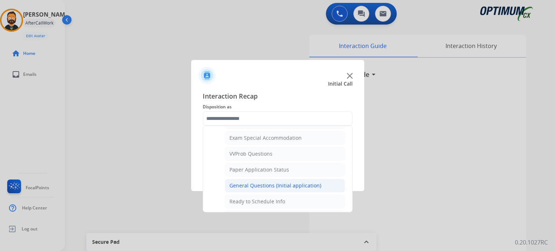
click at [263, 182] on div "General Questions (Initial application)" at bounding box center [276, 185] width 92 height 7
type input "**********"
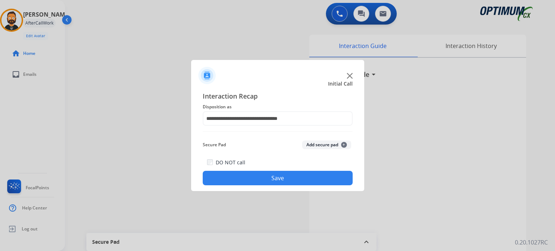
click at [262, 178] on button "Save" at bounding box center [278, 178] width 150 height 14
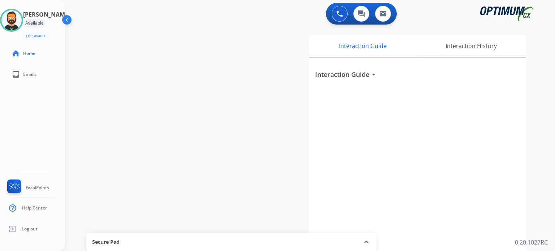
click at [191, 81] on div "swap_horiz Break voice bridge close_fullscreen Connect 3-Way Call merge_type Se…" at bounding box center [301, 177] width 473 height 302
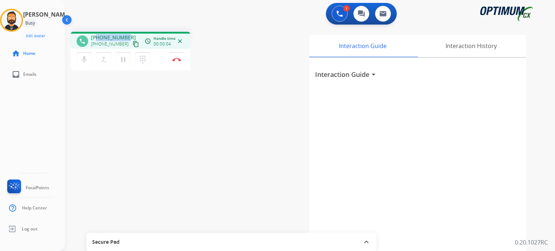
drag, startPoint x: 128, startPoint y: 37, endPoint x: 97, endPoint y: 35, distance: 31.1
click at [97, 35] on div "+17655888478 +17655888478 content_copy" at bounding box center [115, 41] width 49 height 14
click at [175, 57] on button "Disconnect" at bounding box center [176, 59] width 15 height 15
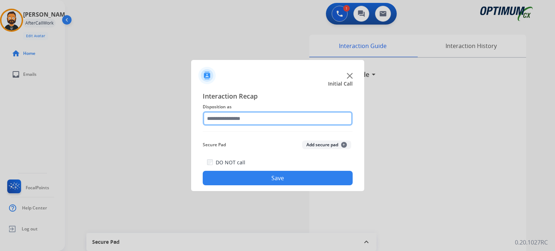
click at [247, 121] on input "text" at bounding box center [278, 118] width 150 height 14
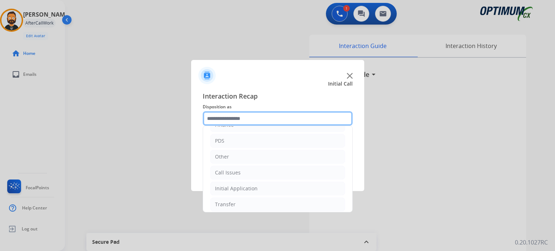
scroll to position [48, 0]
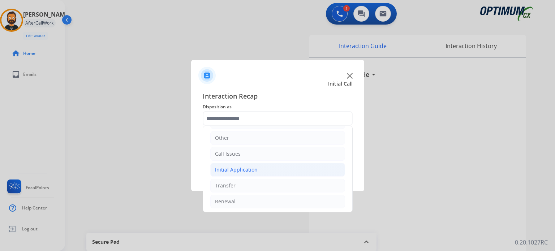
click at [256, 171] on li "Initial Application" at bounding box center [277, 170] width 135 height 14
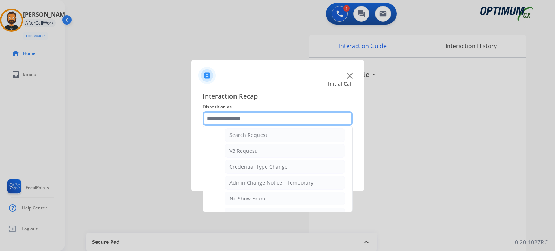
scroll to position [373, 0]
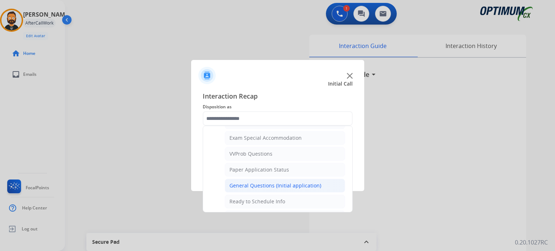
click at [261, 182] on div "General Questions (Initial application)" at bounding box center [276, 185] width 92 height 7
type input "**********"
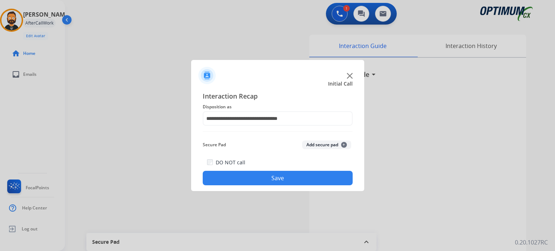
drag, startPoint x: 266, startPoint y: 174, endPoint x: 276, endPoint y: 150, distance: 26.3
click at [266, 174] on button "Save" at bounding box center [278, 178] width 150 height 14
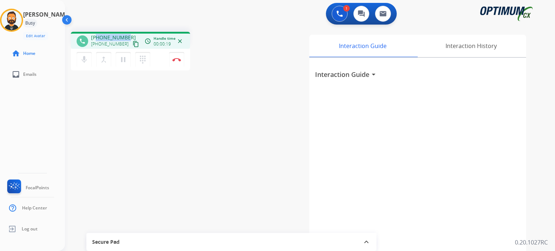
drag, startPoint x: 127, startPoint y: 36, endPoint x: 98, endPoint y: 34, distance: 29.0
click at [98, 34] on div "+14195748322 +14195748322 content_copy" at bounding box center [115, 41] width 49 height 14
click at [174, 60] on img at bounding box center [176, 60] width 9 height 4
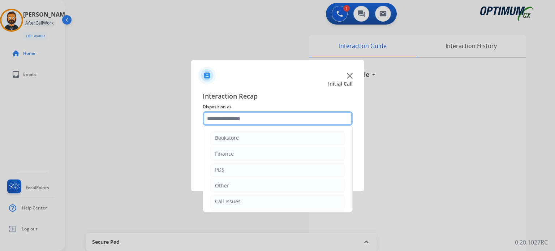
click at [228, 121] on input "text" at bounding box center [278, 118] width 150 height 14
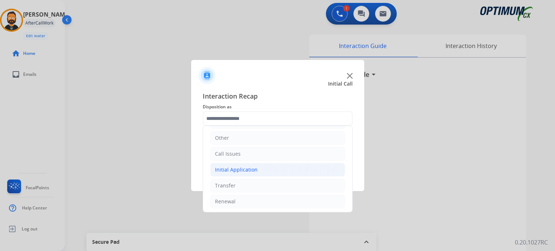
click at [247, 172] on div "Initial Application" at bounding box center [236, 169] width 43 height 7
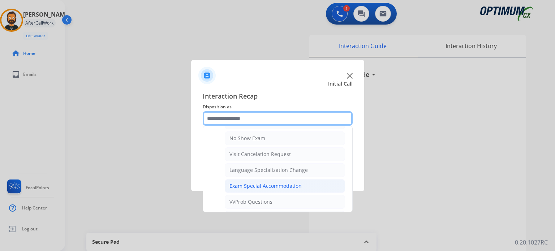
scroll to position [361, 0]
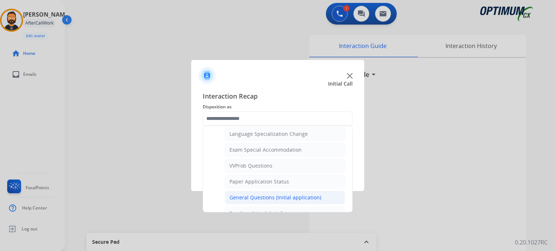
click at [263, 196] on div "General Questions (Initial application)" at bounding box center [276, 197] width 92 height 7
type input "**********"
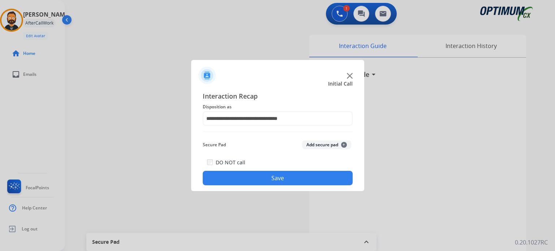
click at [265, 182] on button "Save" at bounding box center [278, 178] width 150 height 14
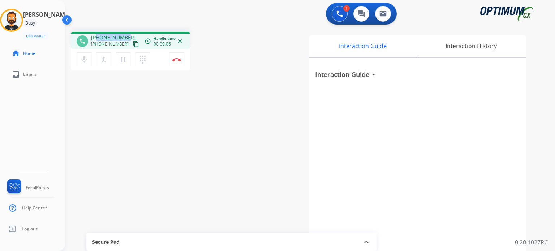
drag, startPoint x: 129, startPoint y: 35, endPoint x: 98, endPoint y: 35, distance: 30.4
click at [98, 35] on div "+14053051353 +14053051353 content_copy" at bounding box center [115, 41] width 49 height 14
click at [180, 63] on button "Disconnect" at bounding box center [176, 59] width 15 height 15
click at [178, 60] on img at bounding box center [176, 60] width 9 height 4
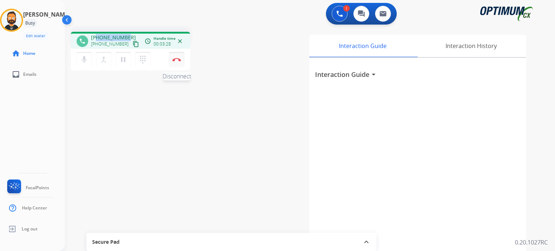
click at [178, 60] on img at bounding box center [176, 60] width 9 height 4
click at [176, 60] on img at bounding box center [176, 60] width 9 height 4
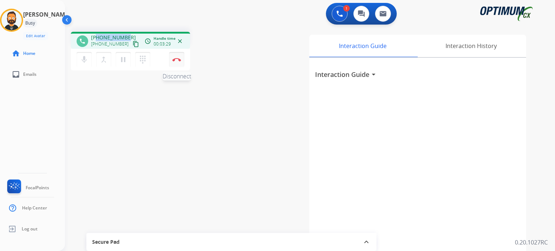
click at [175, 61] on img at bounding box center [176, 60] width 9 height 4
click at [175, 63] on button "Disconnect" at bounding box center [176, 59] width 15 height 15
drag, startPoint x: 175, startPoint y: 63, endPoint x: 175, endPoint y: 59, distance: 4.0
click at [175, 61] on button "Disconnect" at bounding box center [176, 59] width 15 height 15
click at [175, 59] on img at bounding box center [176, 60] width 9 height 4
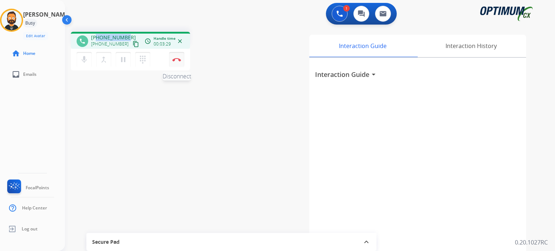
click at [174, 59] on img at bounding box center [176, 60] width 9 height 4
click at [399, 153] on div "Interaction Guide arrow_drop_down" at bounding box center [418, 193] width 217 height 270
click at [179, 61] on img at bounding box center [176, 60] width 9 height 4
click at [178, 60] on img at bounding box center [176, 60] width 9 height 4
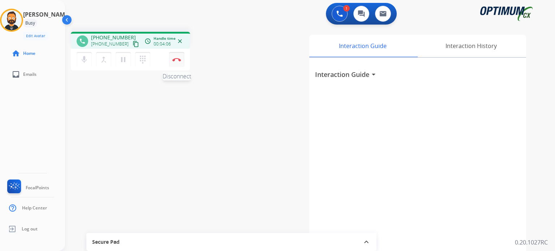
click at [179, 60] on img at bounding box center [176, 60] width 9 height 4
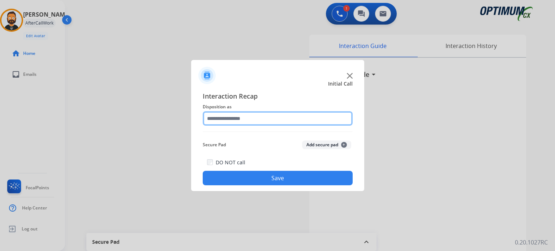
click at [229, 119] on input "text" at bounding box center [278, 118] width 150 height 14
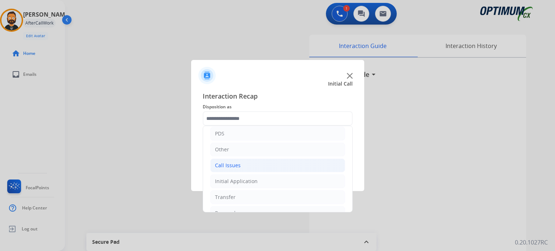
click at [236, 169] on li "Call Issues" at bounding box center [277, 166] width 135 height 14
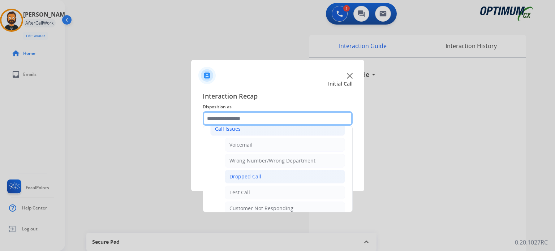
scroll to position [108, 0]
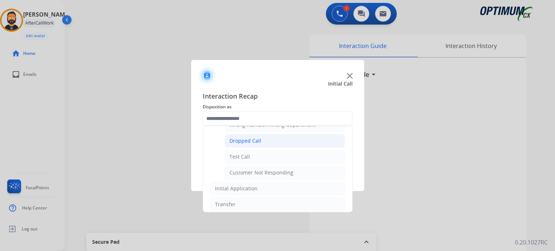
click at [260, 144] on li "Dropped Call" at bounding box center [285, 141] width 120 height 14
type input "**********"
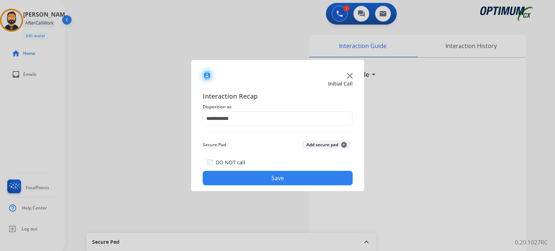
click at [269, 171] on div "DO NOT call Save" at bounding box center [278, 171] width 150 height 27
click at [269, 172] on button "Save" at bounding box center [278, 178] width 150 height 14
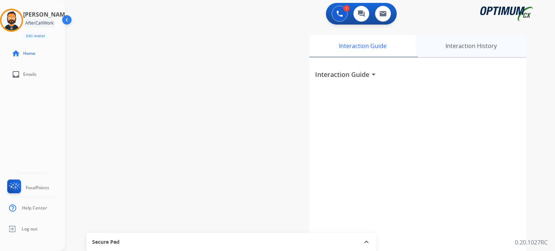
click at [443, 49] on div "Interaction History" at bounding box center [471, 46] width 110 height 22
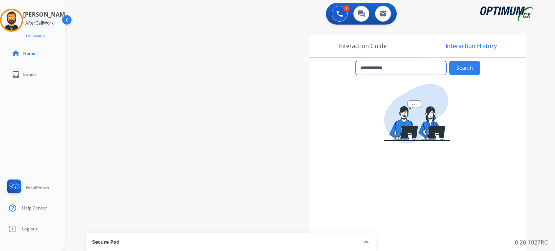
drag, startPoint x: 400, startPoint y: 66, endPoint x: 367, endPoint y: 65, distance: 33.3
click at [367, 65] on input "**********" at bounding box center [401, 68] width 91 height 14
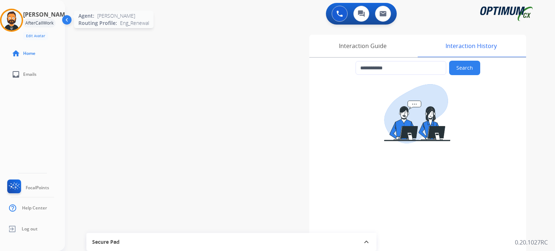
drag, startPoint x: 12, startPoint y: 20, endPoint x: 55, endPoint y: 32, distance: 44.7
click at [13, 20] on img at bounding box center [11, 20] width 20 height 20
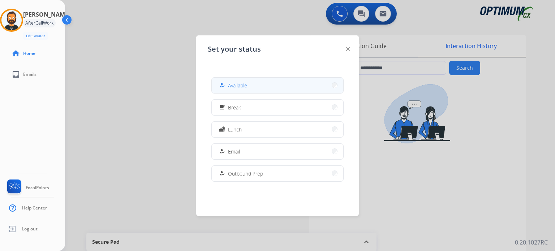
click at [253, 88] on button "how_to_reg Available" at bounding box center [278, 86] width 132 height 16
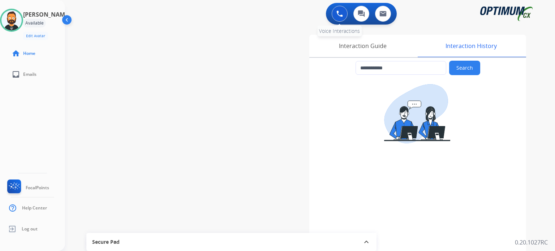
click at [339, 14] on img at bounding box center [340, 13] width 7 height 7
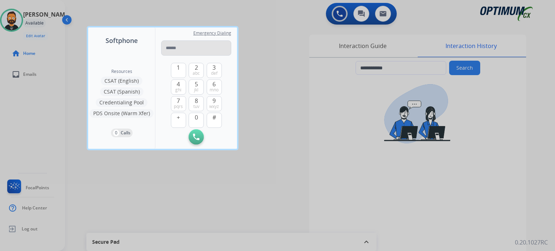
click at [188, 47] on input "tel" at bounding box center [196, 47] width 70 height 15
type input "**********"
click at [197, 134] on img at bounding box center [196, 137] width 7 height 7
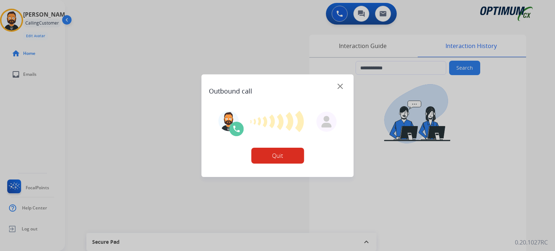
click at [371, 49] on div at bounding box center [277, 125] width 555 height 251
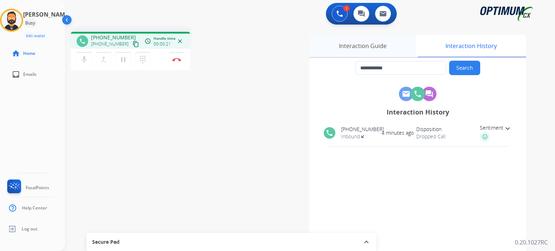
click at [348, 45] on div "Interaction Guide" at bounding box center [363, 46] width 107 height 22
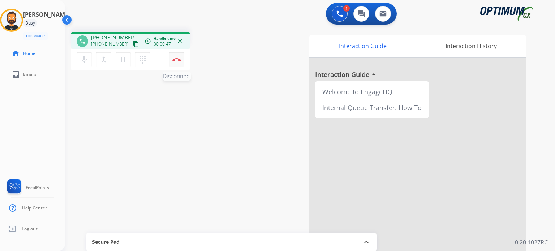
click at [177, 59] on img at bounding box center [176, 60] width 9 height 4
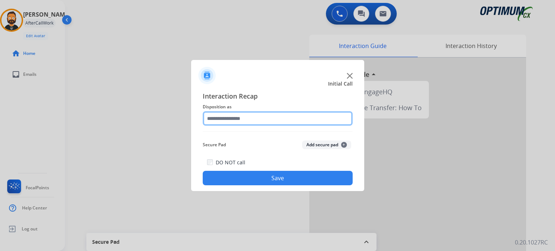
click at [252, 118] on input "text" at bounding box center [278, 118] width 150 height 14
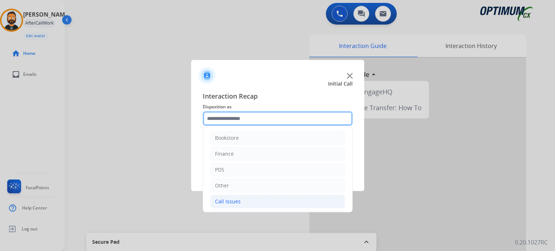
scroll to position [48, 0]
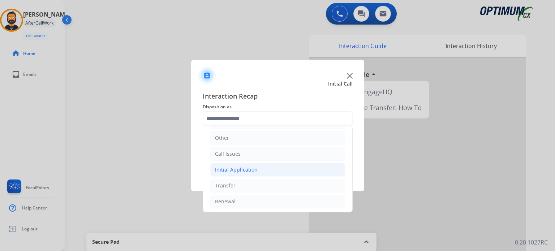
click at [244, 170] on div "Initial Application" at bounding box center [236, 169] width 43 height 7
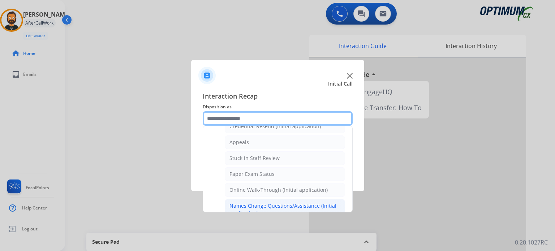
scroll to position [84, 0]
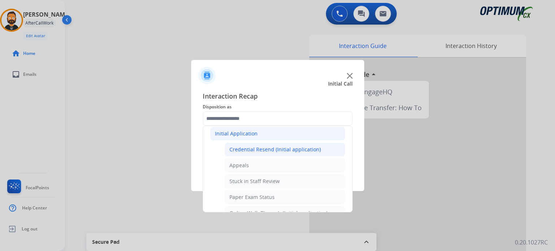
click at [256, 150] on div "Credential Resend (Initial application)" at bounding box center [275, 149] width 91 height 7
type input "**********"
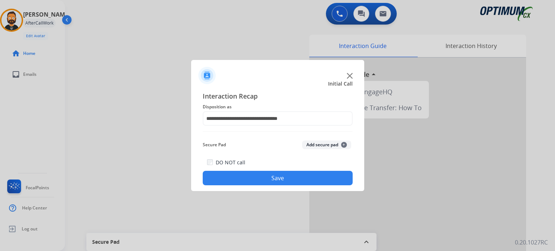
click at [258, 175] on button "Save" at bounding box center [278, 178] width 150 height 14
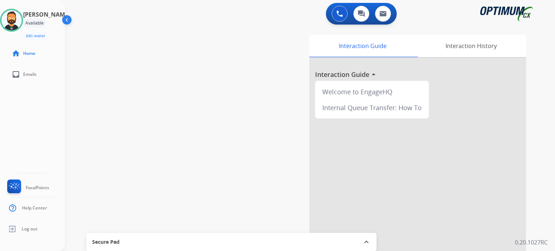
click at [29, 17] on div "Dominic Available Edit Avatar Agent: Dominic Routing Profile: Eng_Renewal" at bounding box center [32, 24] width 65 height 31
click at [16, 20] on img at bounding box center [11, 20] width 20 height 20
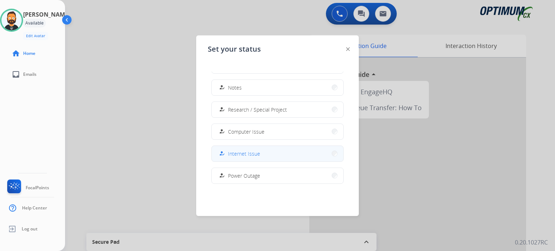
scroll to position [180, 0]
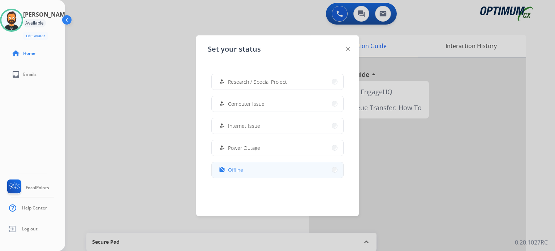
click at [244, 170] on button "work_off Offline" at bounding box center [278, 170] width 132 height 16
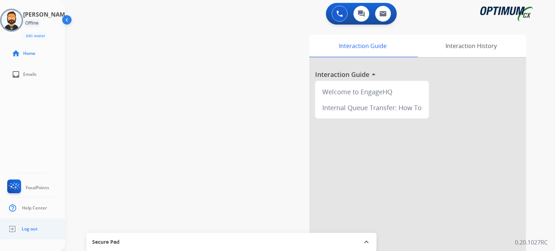
click at [35, 229] on span "Log out" at bounding box center [30, 229] width 16 height 6
